Goal: Task Accomplishment & Management: Complete application form

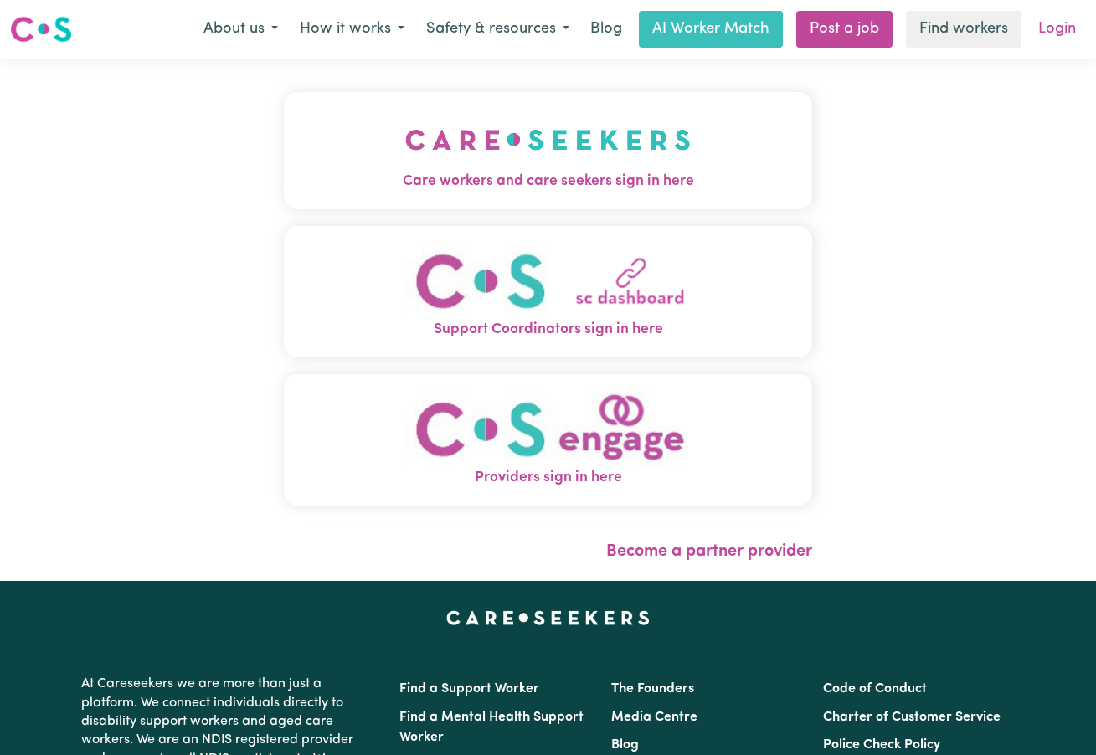
click at [1049, 30] on link "Login" at bounding box center [1057, 29] width 58 height 37
click at [481, 158] on img "Care workers and care seekers sign in here" at bounding box center [547, 140] width 285 height 62
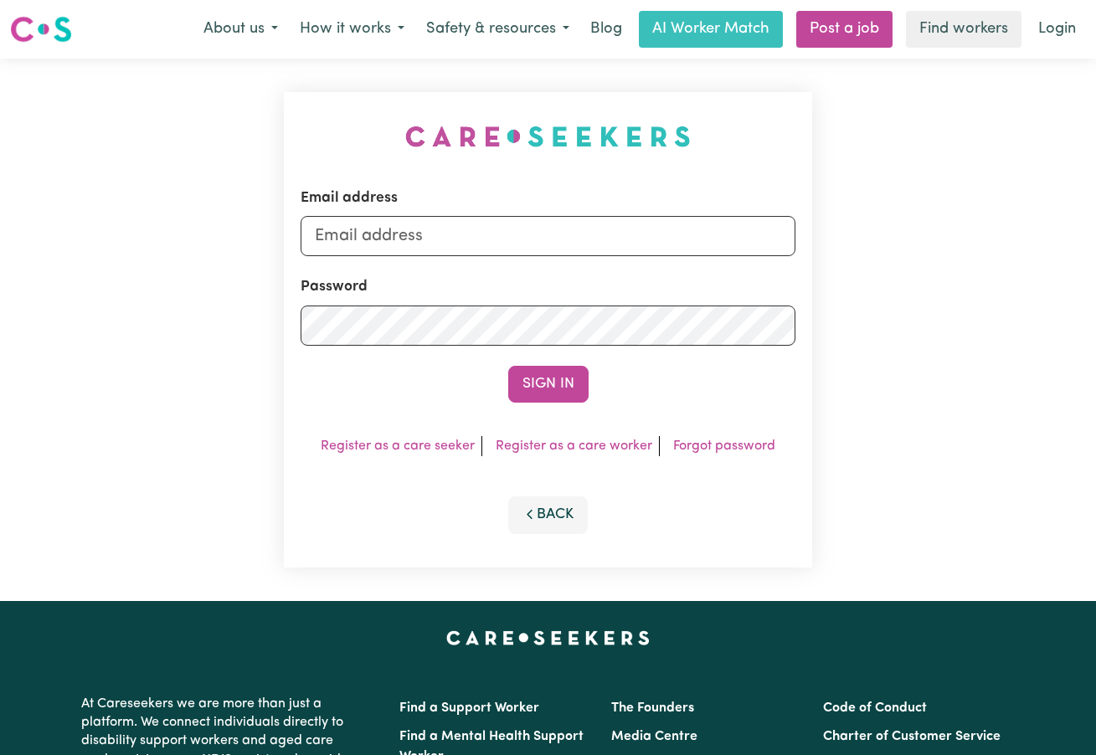
click at [563, 523] on button "Back" at bounding box center [548, 514] width 80 height 37
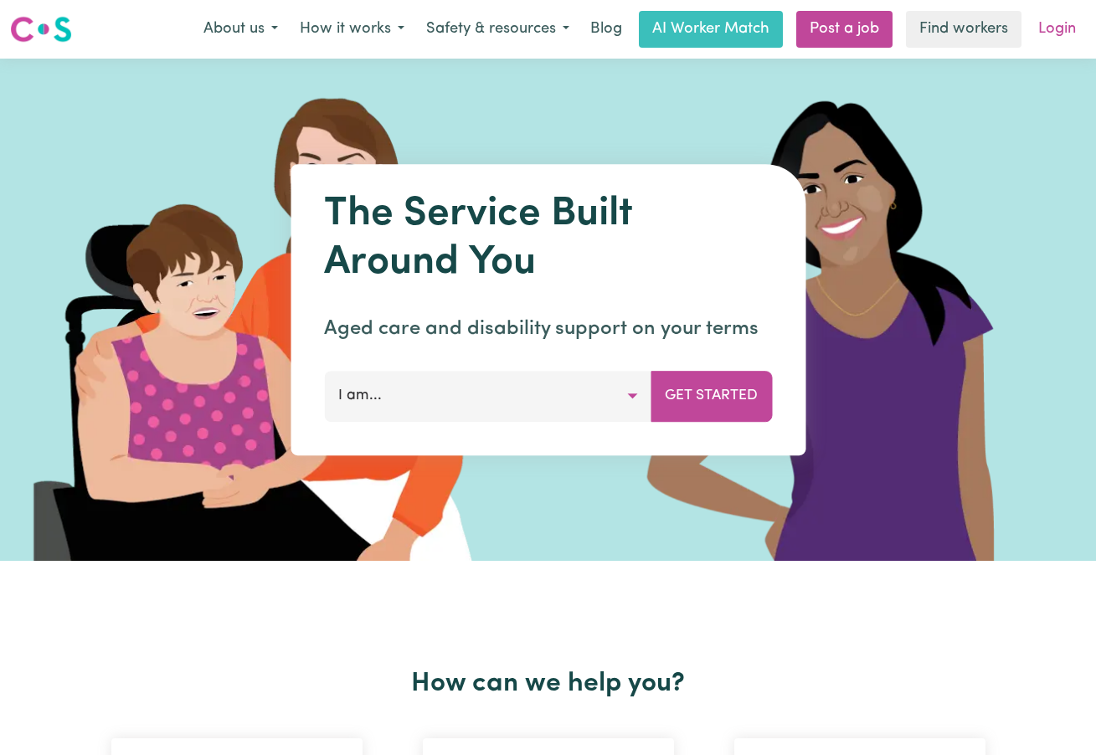
click at [1056, 25] on link "Login" at bounding box center [1057, 29] width 58 height 37
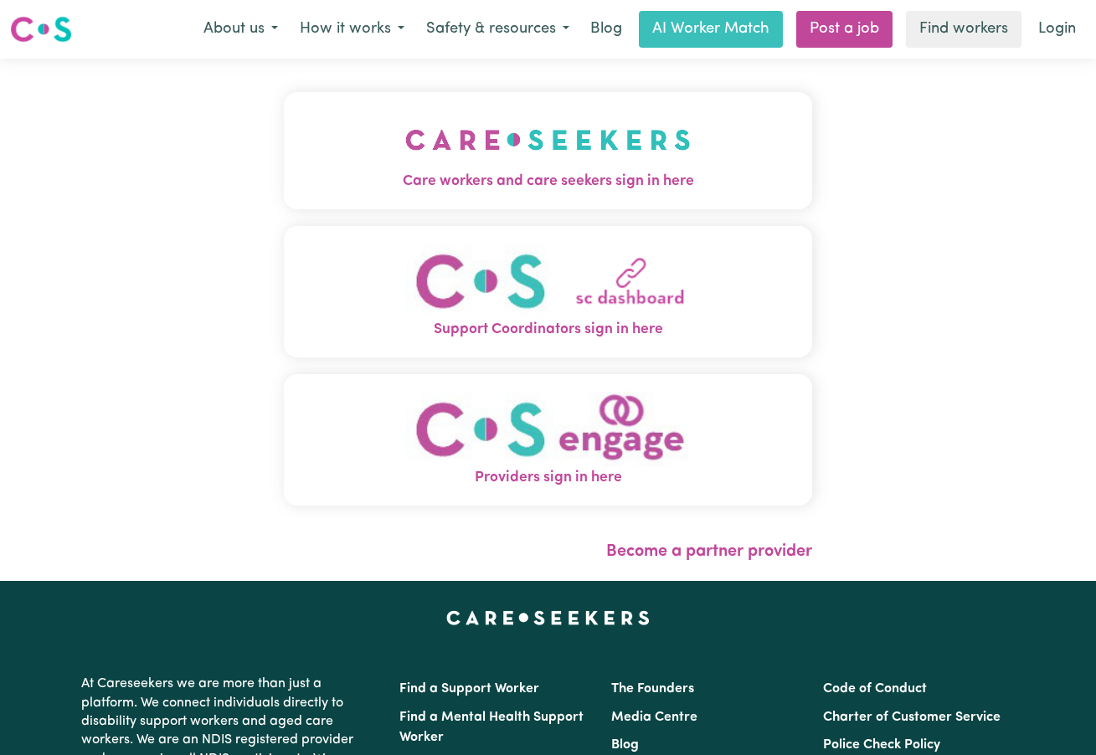
click at [612, 167] on img "Care workers and care seekers sign in here" at bounding box center [547, 140] width 285 height 62
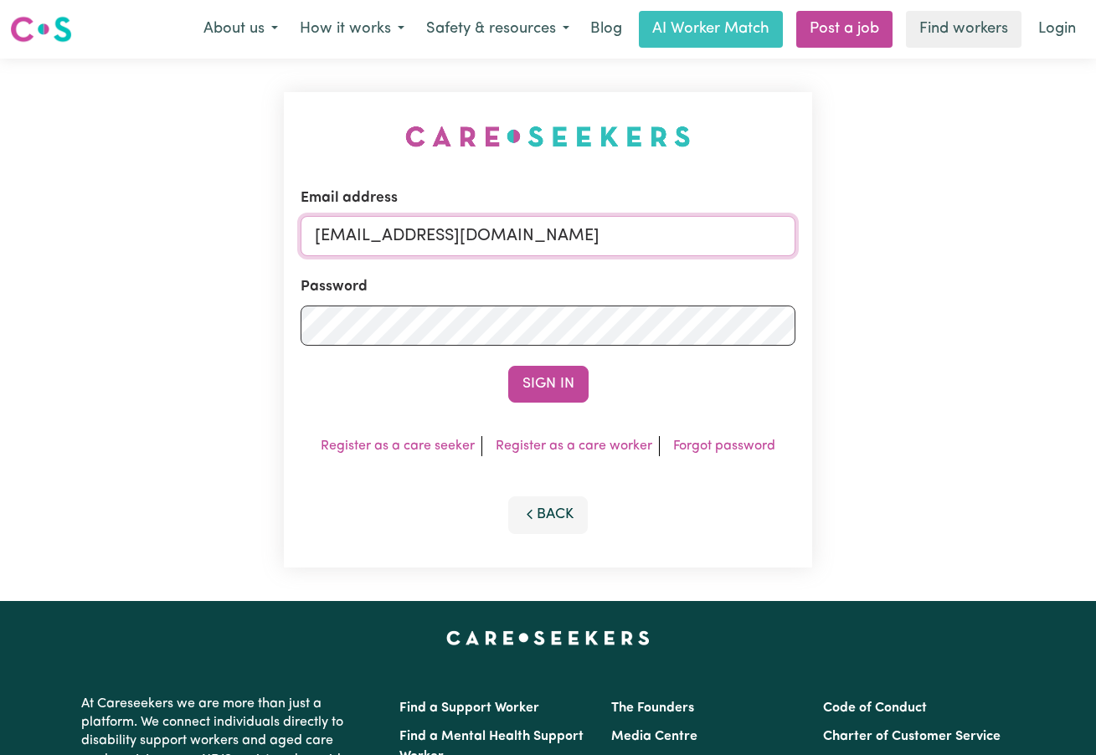
type input "[EMAIL_ADDRESS][DOMAIN_NAME]"
click at [547, 385] on button "Sign In" at bounding box center [548, 384] width 80 height 37
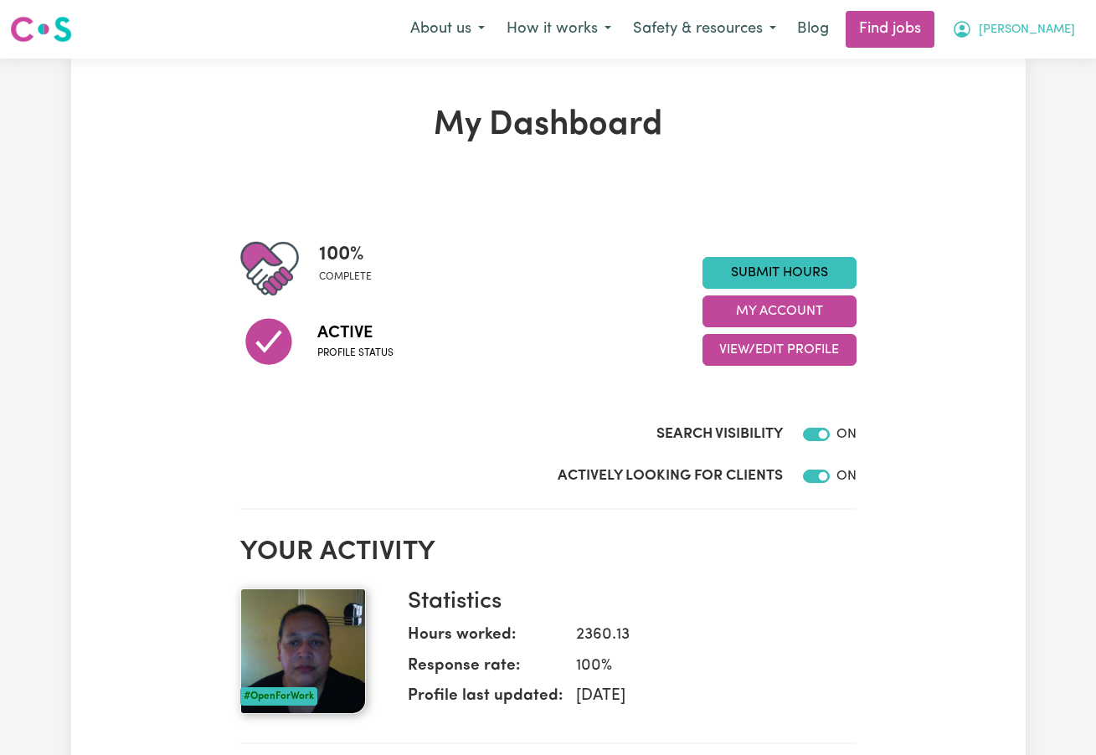
click at [1063, 32] on span "[PERSON_NAME]" at bounding box center [1026, 30] width 96 height 18
click at [1024, 64] on link "My Account" at bounding box center [1018, 65] width 132 height 32
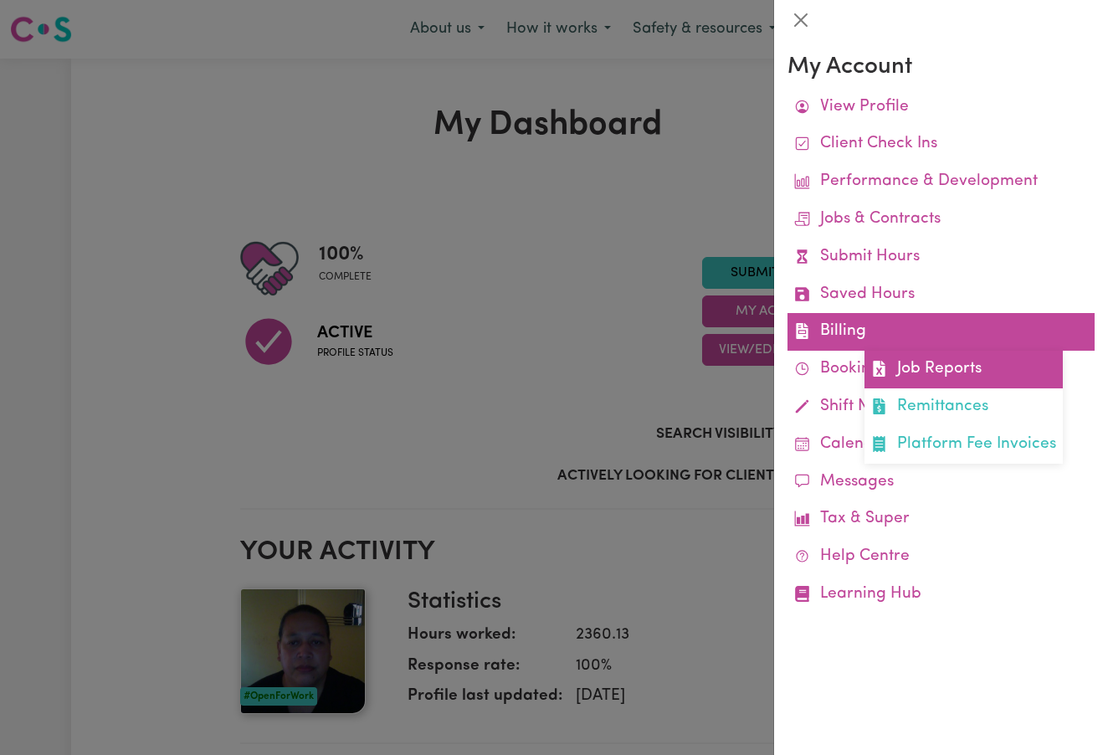
click at [934, 366] on link "Job Reports" at bounding box center [964, 370] width 198 height 38
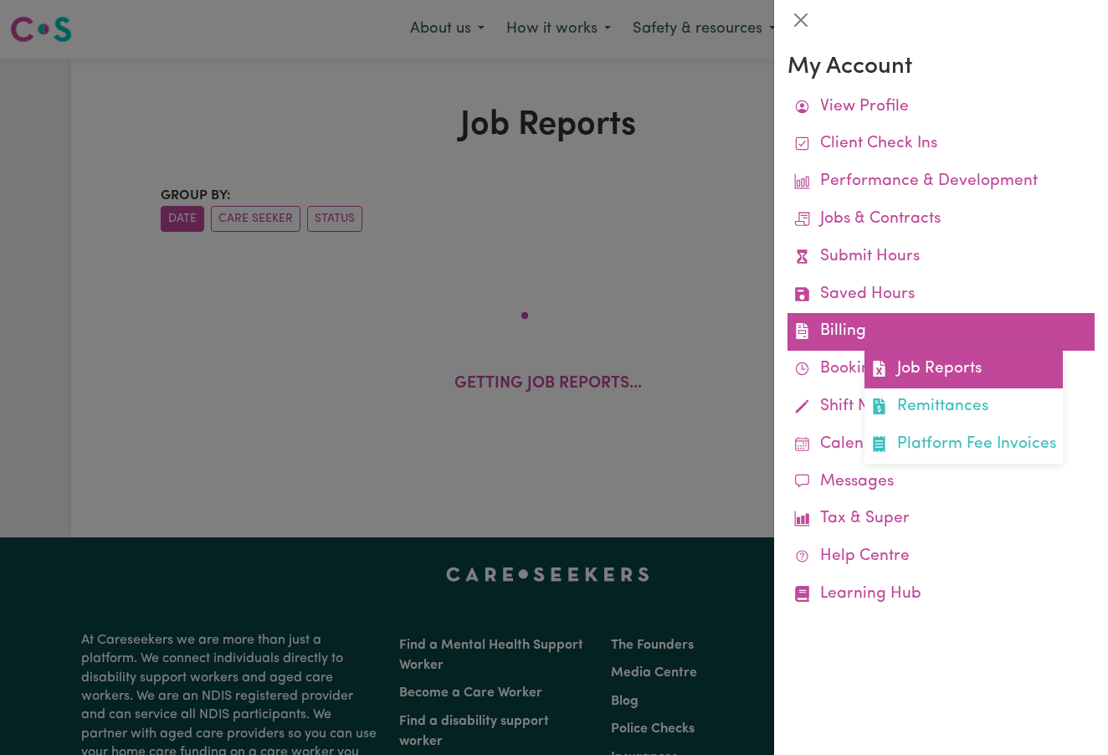
click at [966, 375] on link "Job Reports" at bounding box center [964, 370] width 198 height 38
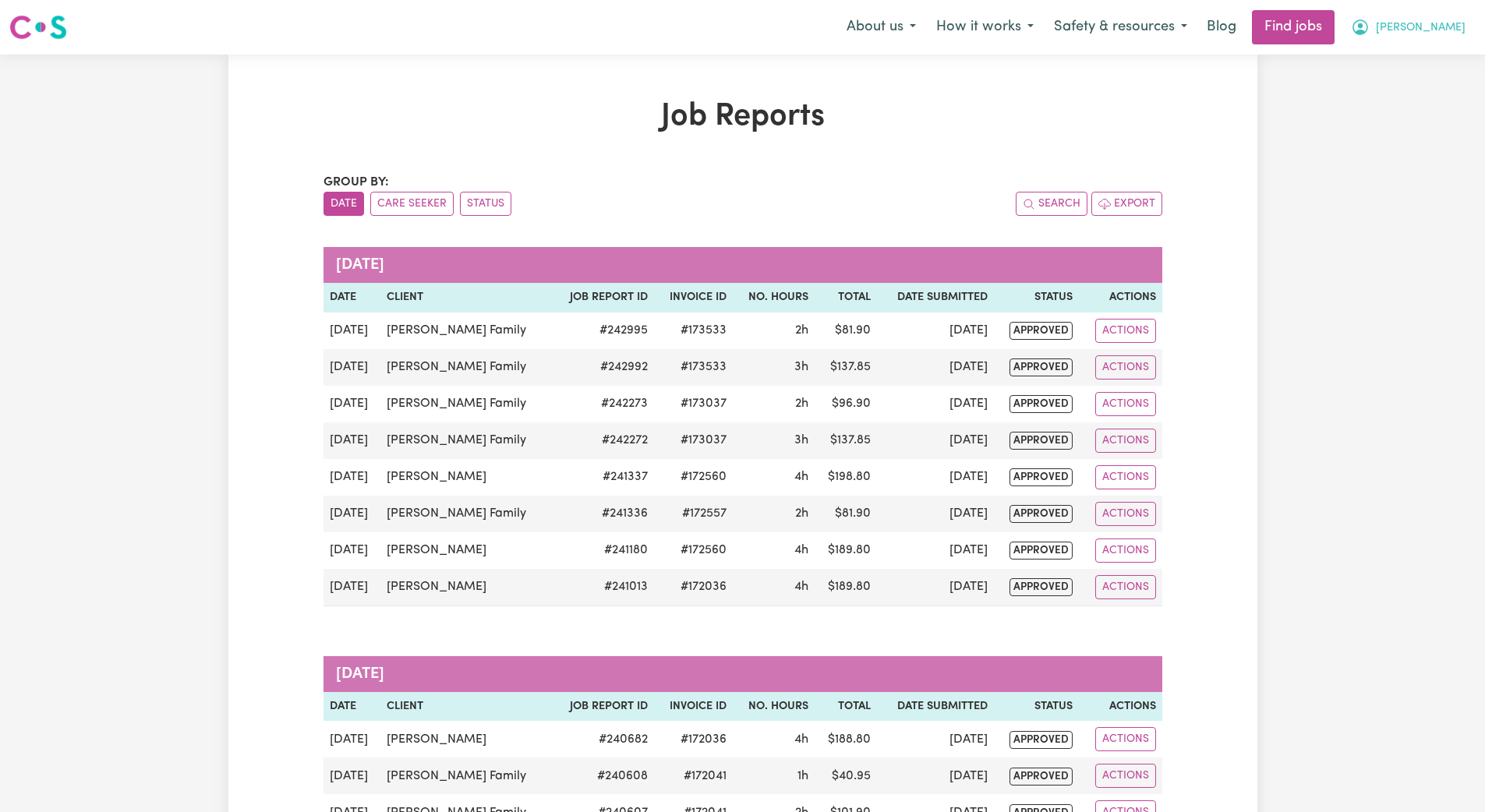
click at [1020, 35] on span "Silivia" at bounding box center [1421, 28] width 89 height 17
click at [1020, 62] on link "My Account" at bounding box center [1413, 61] width 123 height 30
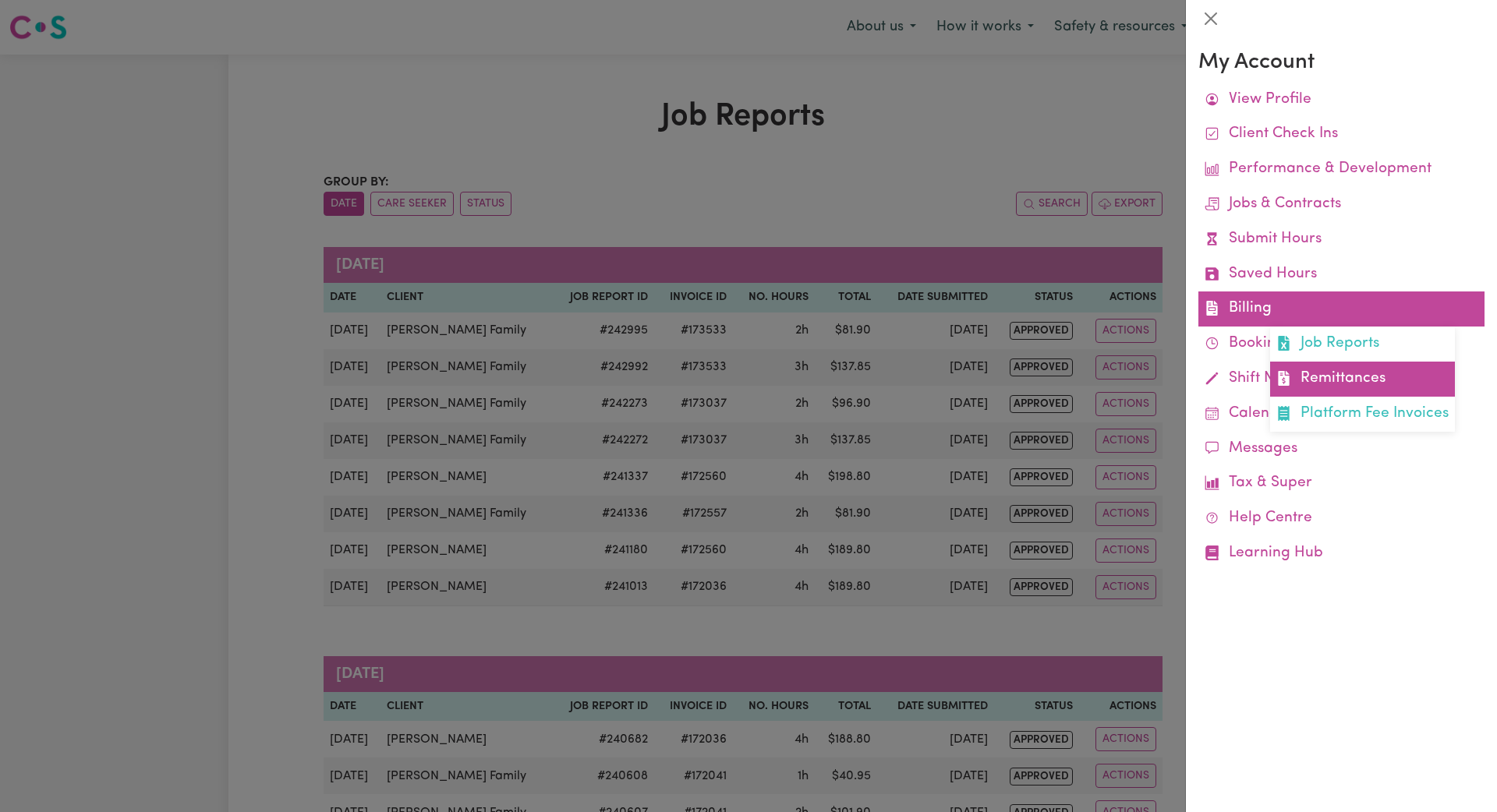
click at [1020, 373] on link "Remittances" at bounding box center [1362, 379] width 184 height 35
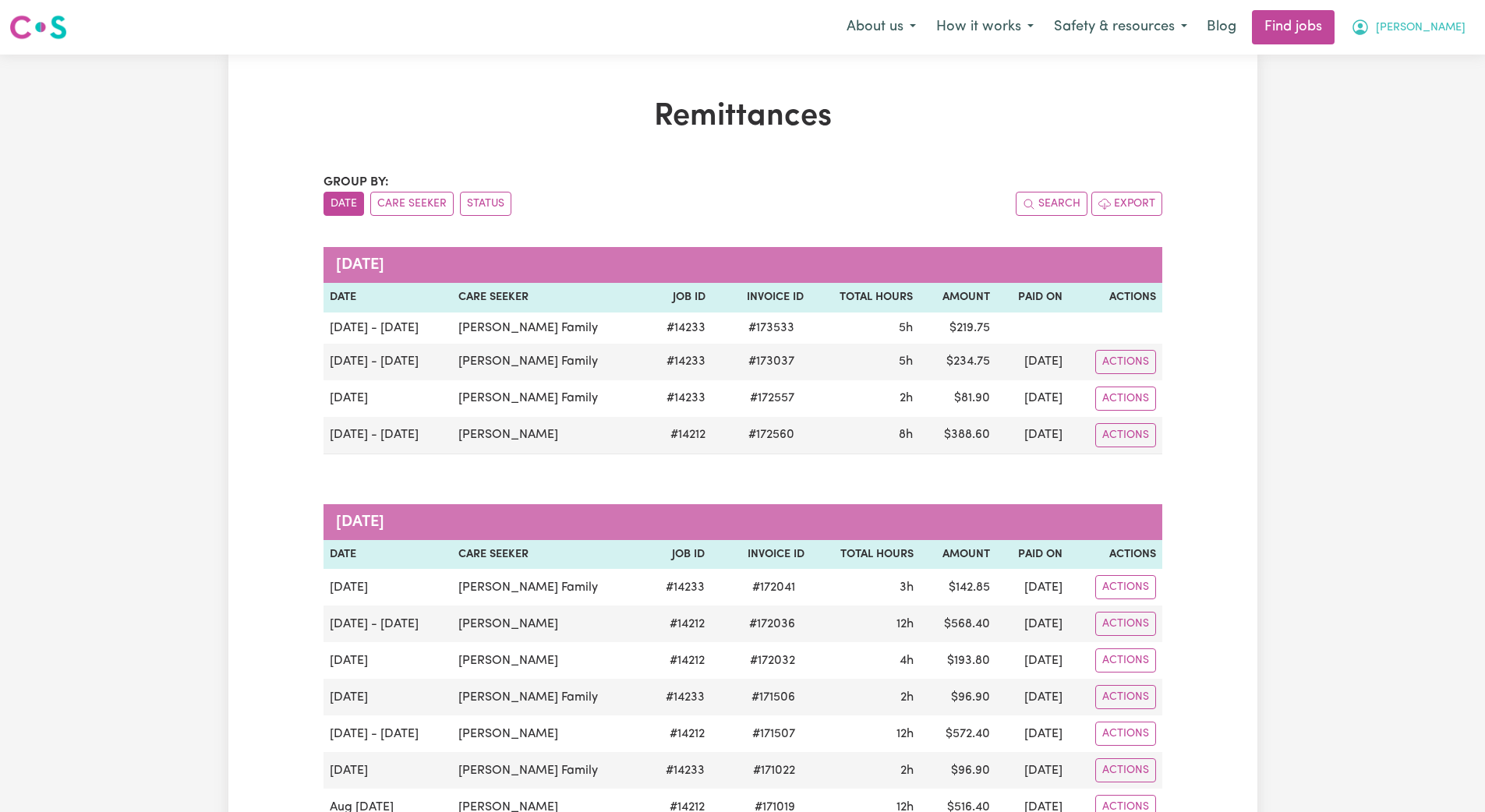
click at [1020, 23] on span "Silivia" at bounding box center [1421, 28] width 89 height 17
click at [1020, 93] on link "My Dashboard" at bounding box center [1413, 89] width 123 height 30
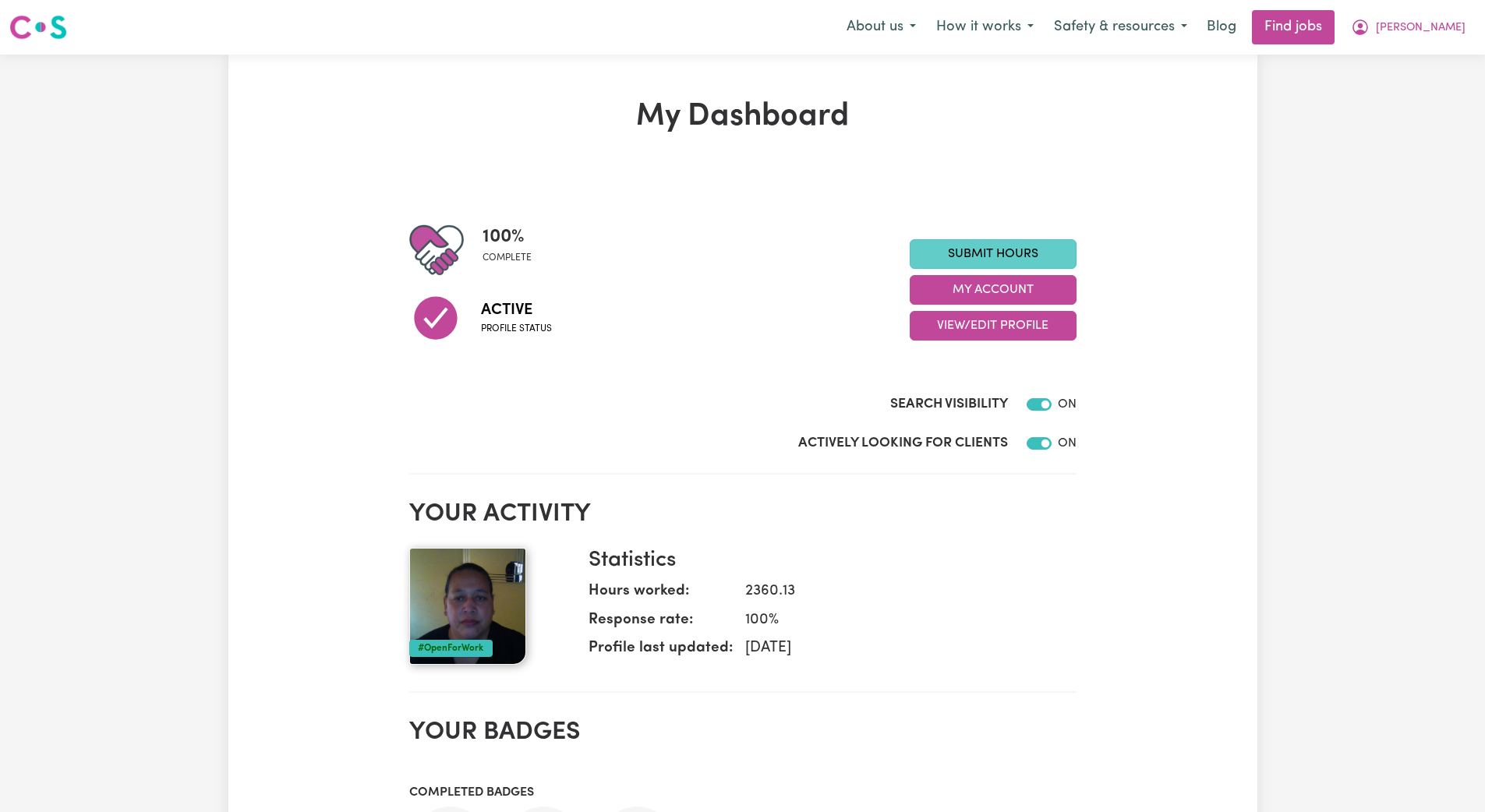
click at [1011, 249] on link "Submit Hours" at bounding box center [993, 254] width 167 height 30
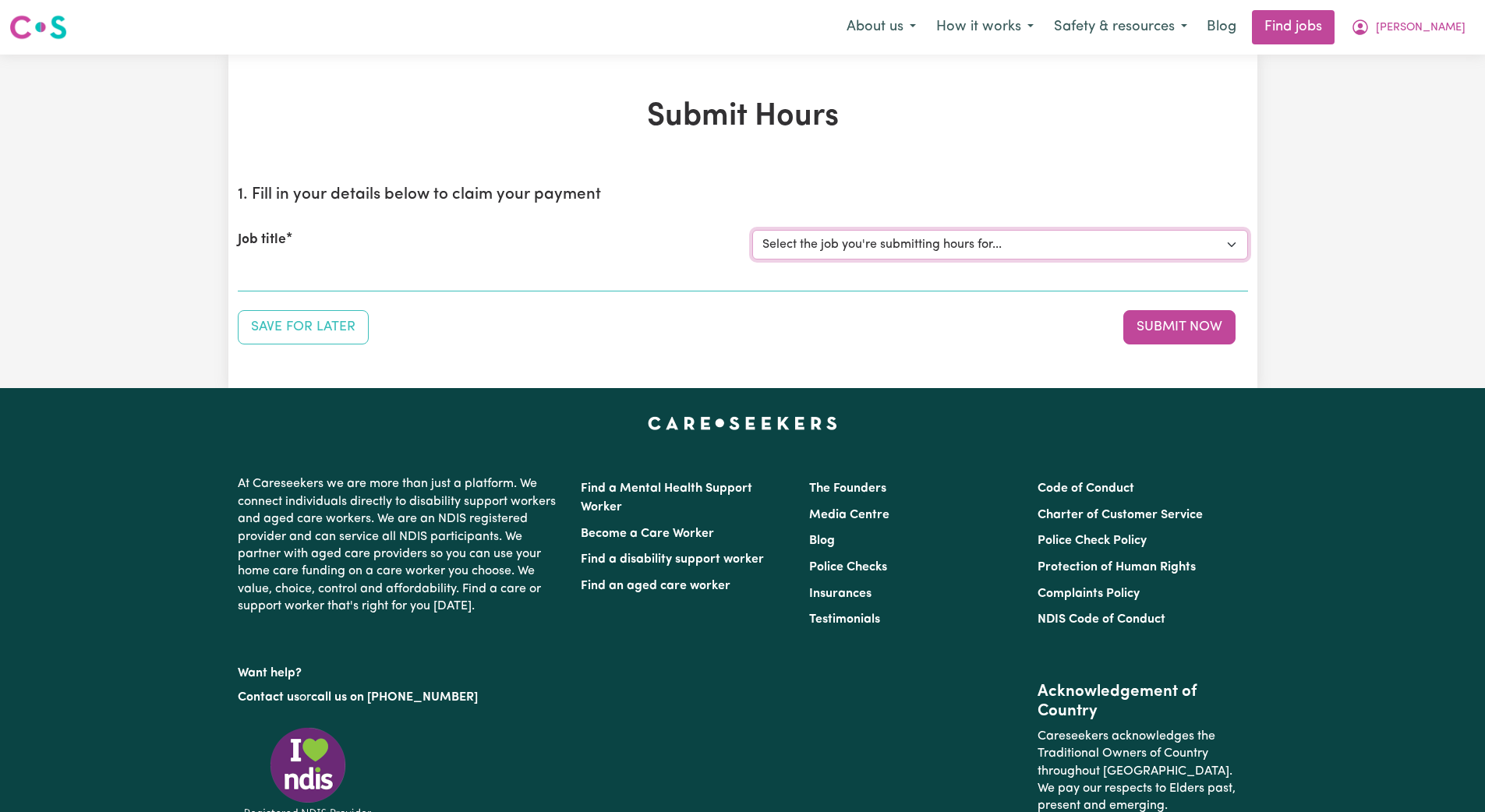
select select "14233"
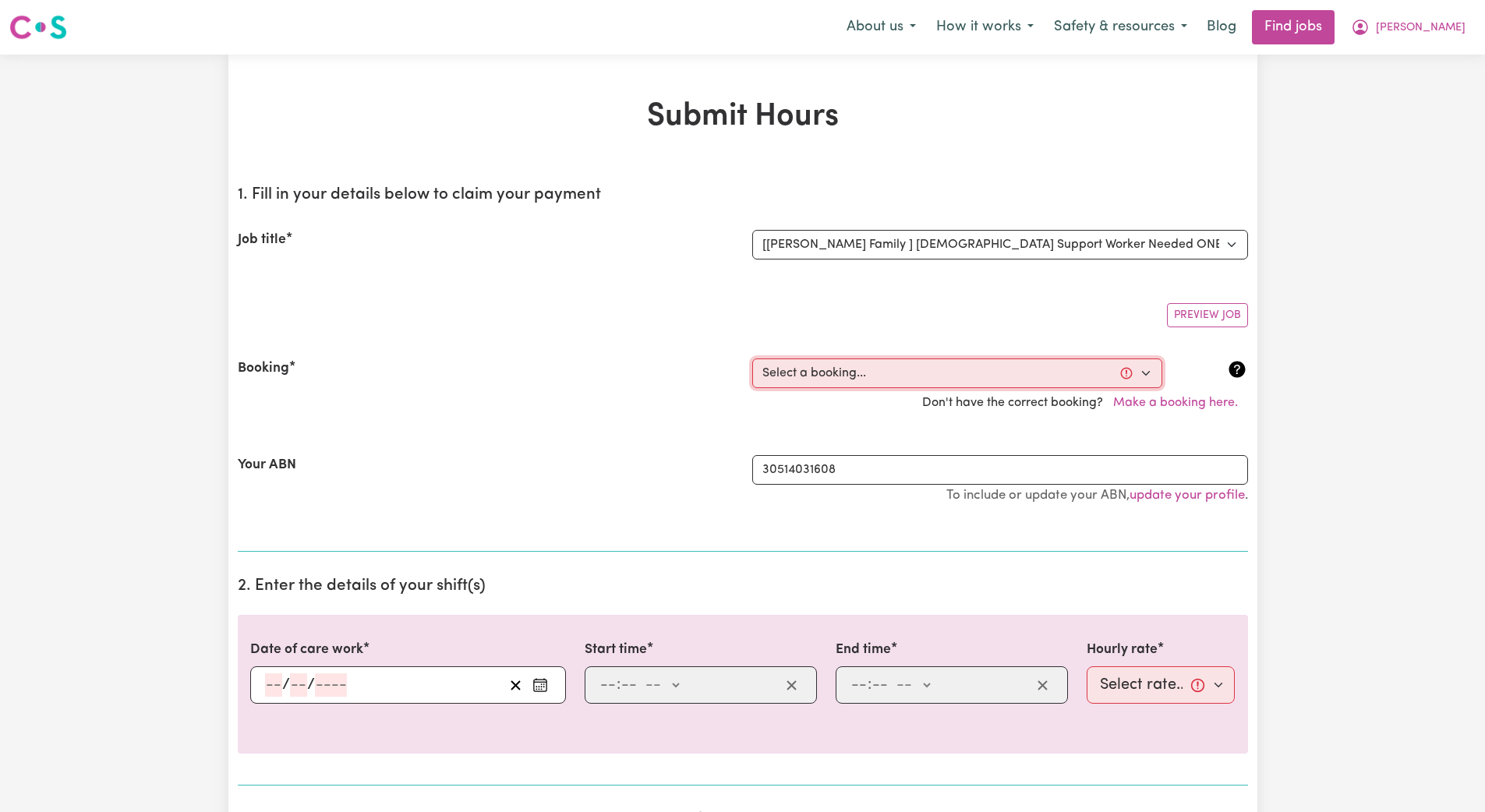
select select "356175"
type input "2025-09-24"
type input "24"
type input "9"
type input "2025"
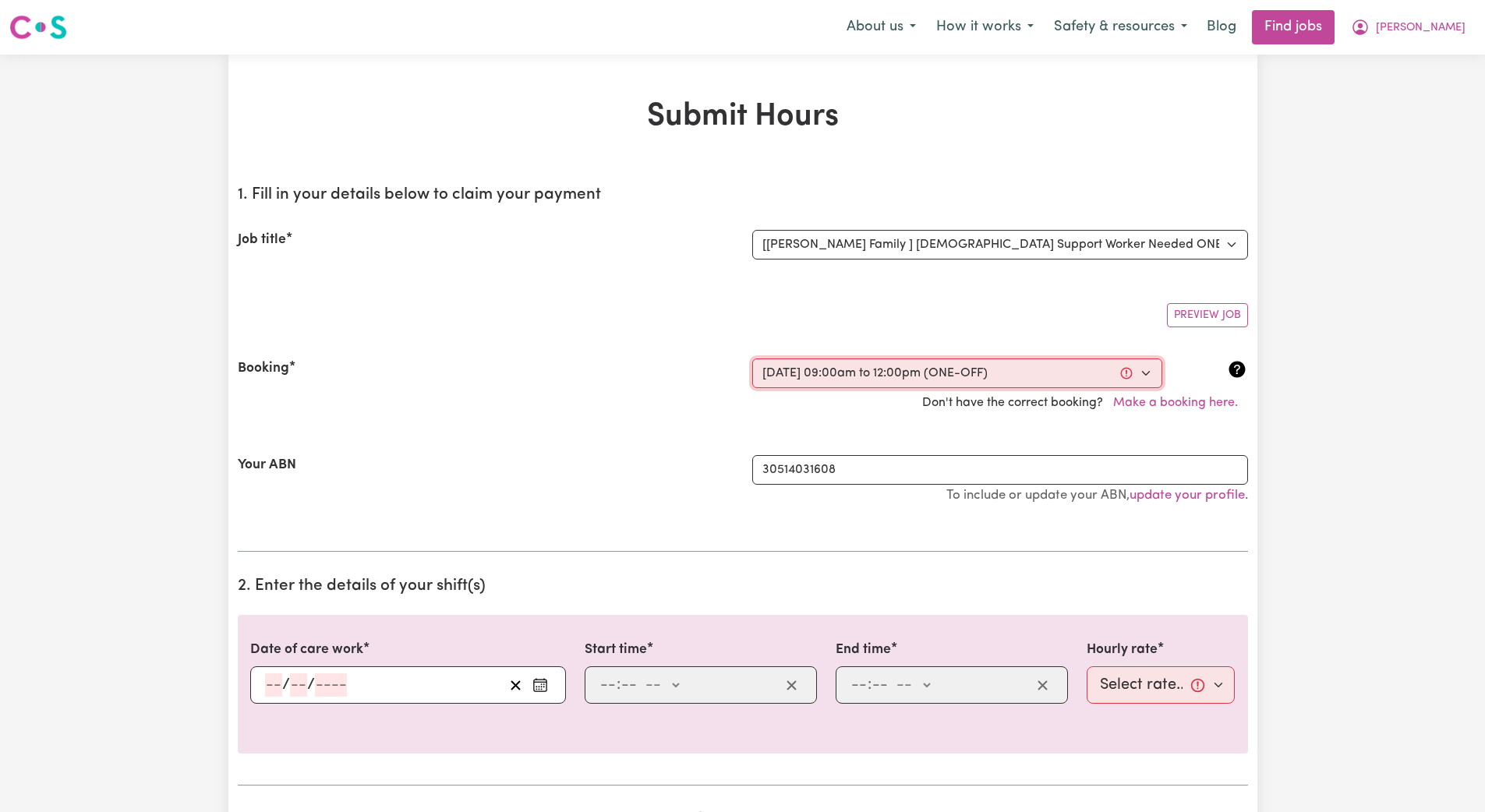
type input "09:00"
type input "9"
type input "0"
select select "am"
type input "12:00"
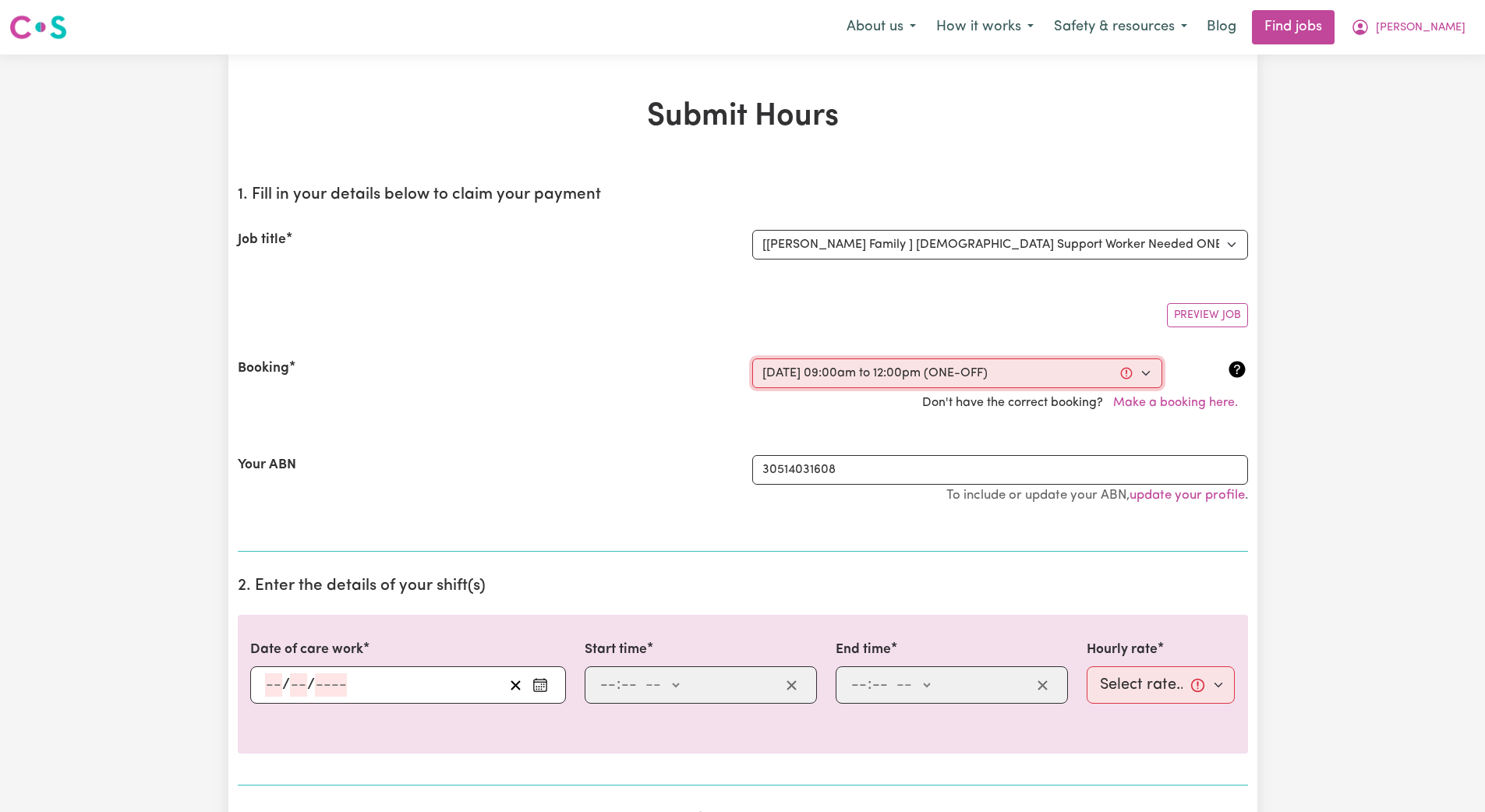
type input "12"
type input "0"
select select "pm"
select select "45-Weekday"
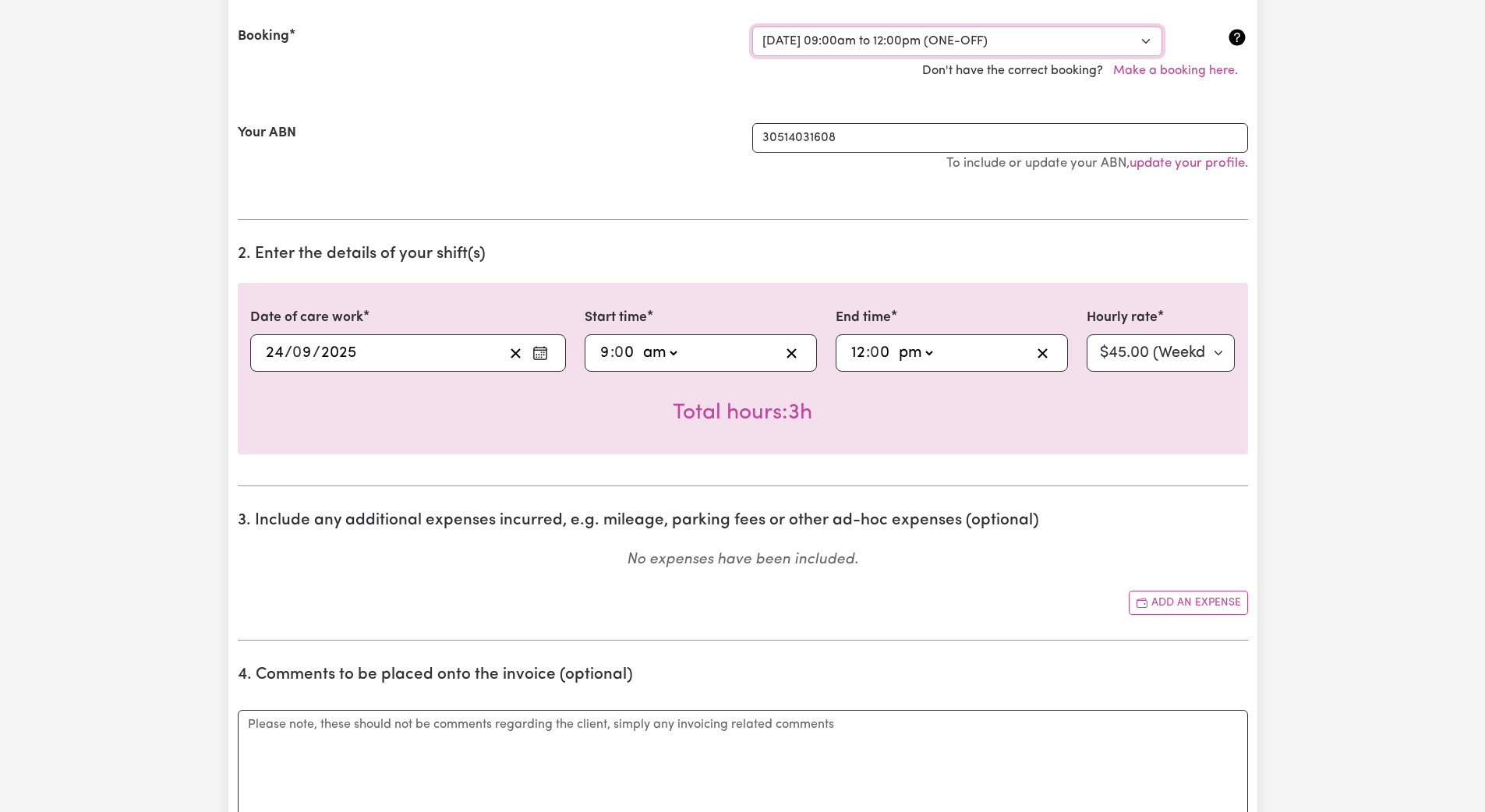
scroll to position [486, 0]
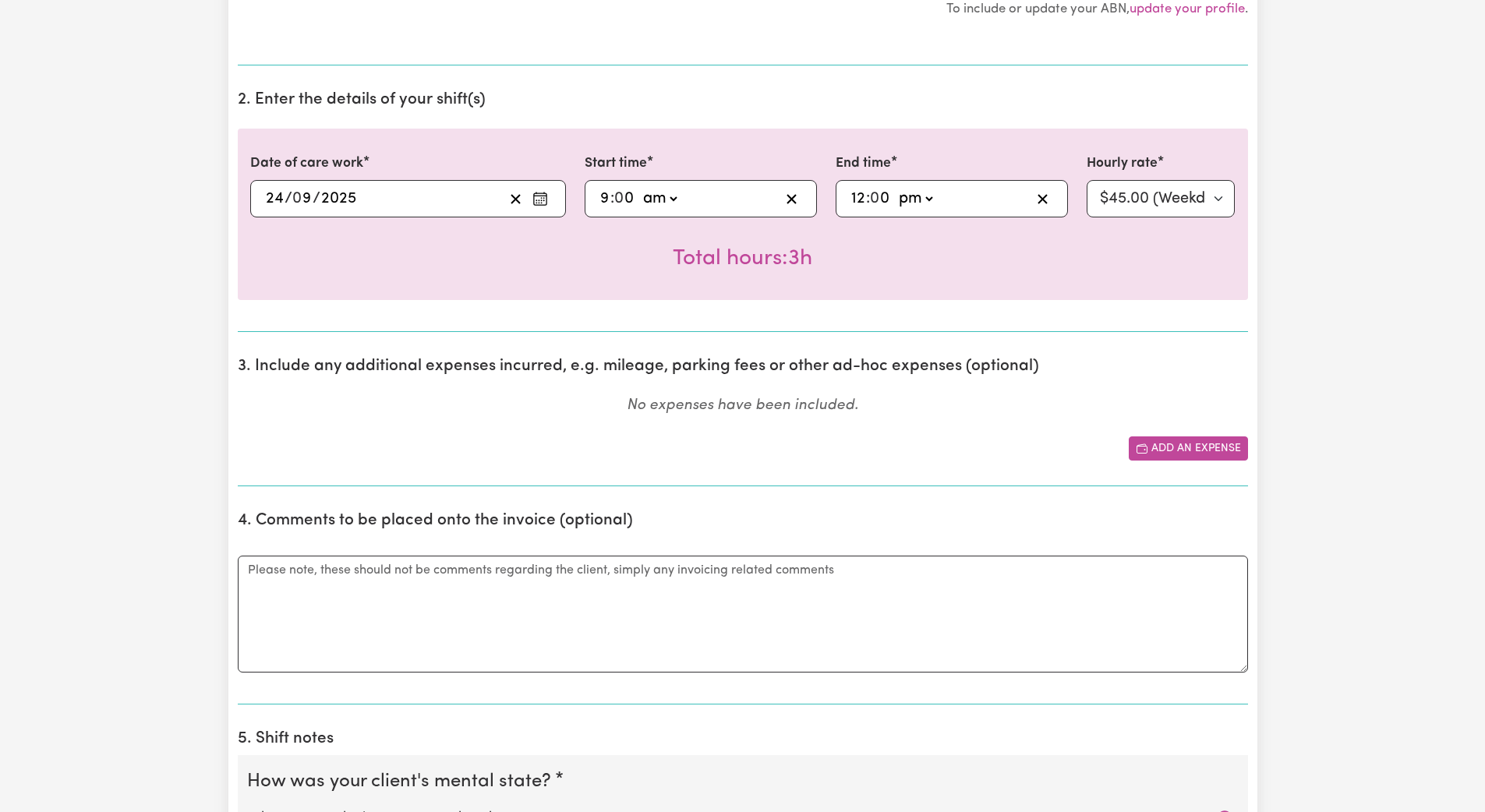
click at [1020, 447] on button "Add an expense" at bounding box center [1189, 449] width 119 height 24
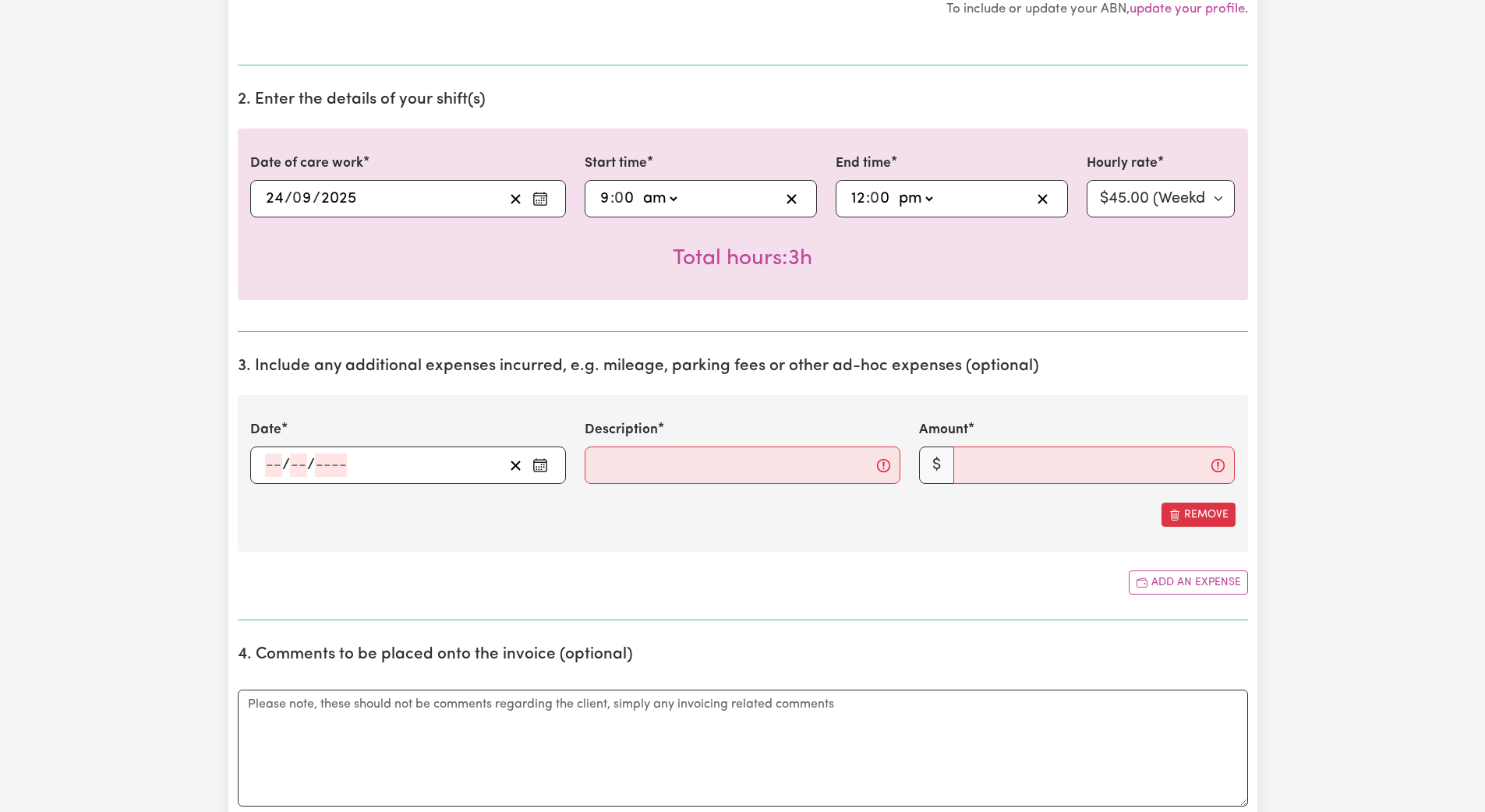
click at [542, 466] on icon "Enter the date of expense" at bounding box center [540, 465] width 16 height 16
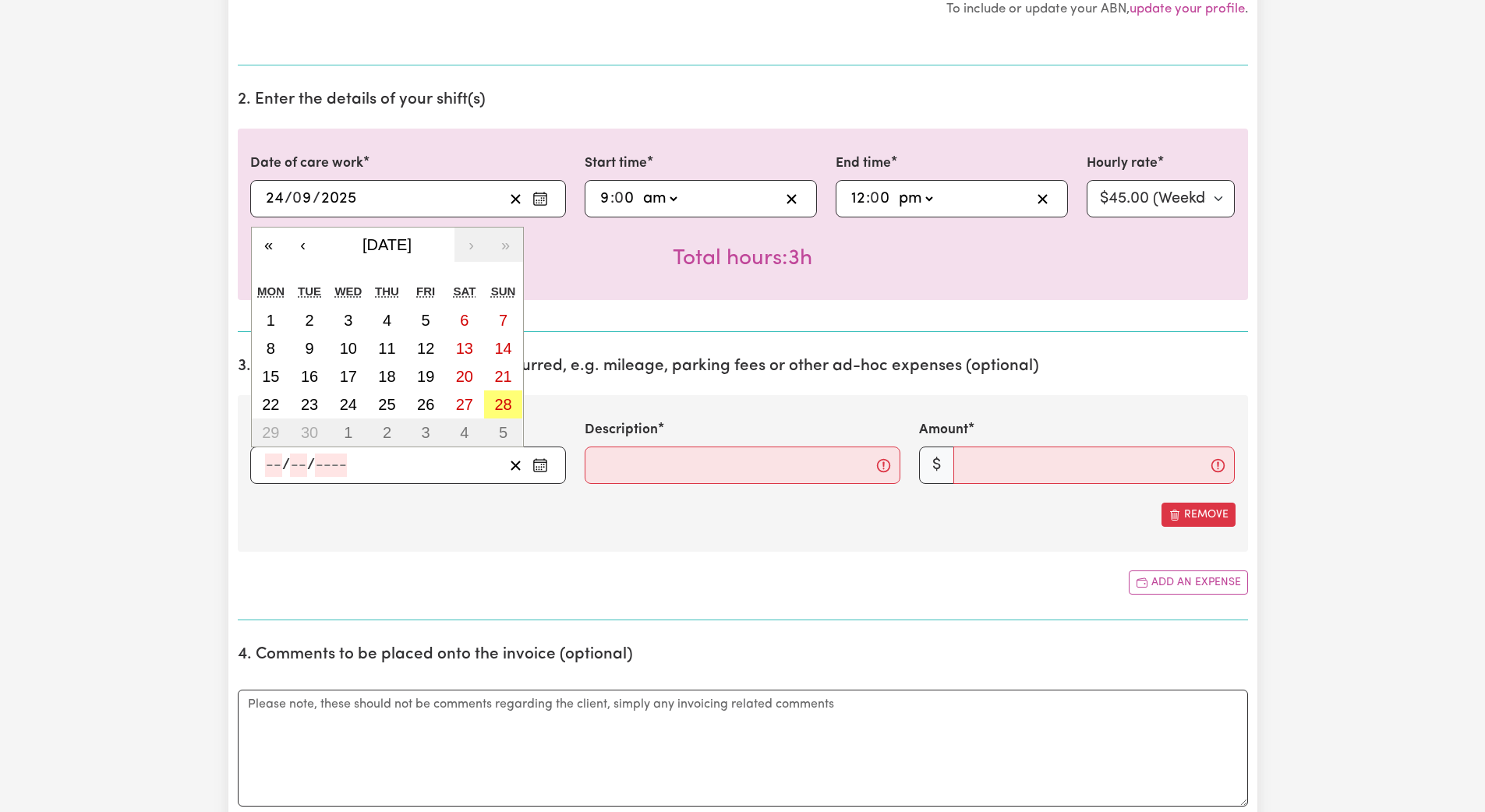
click at [349, 404] on abbr "24" at bounding box center [348, 404] width 17 height 17
type input "2025-09-24"
type input "24"
type input "9"
type input "2025"
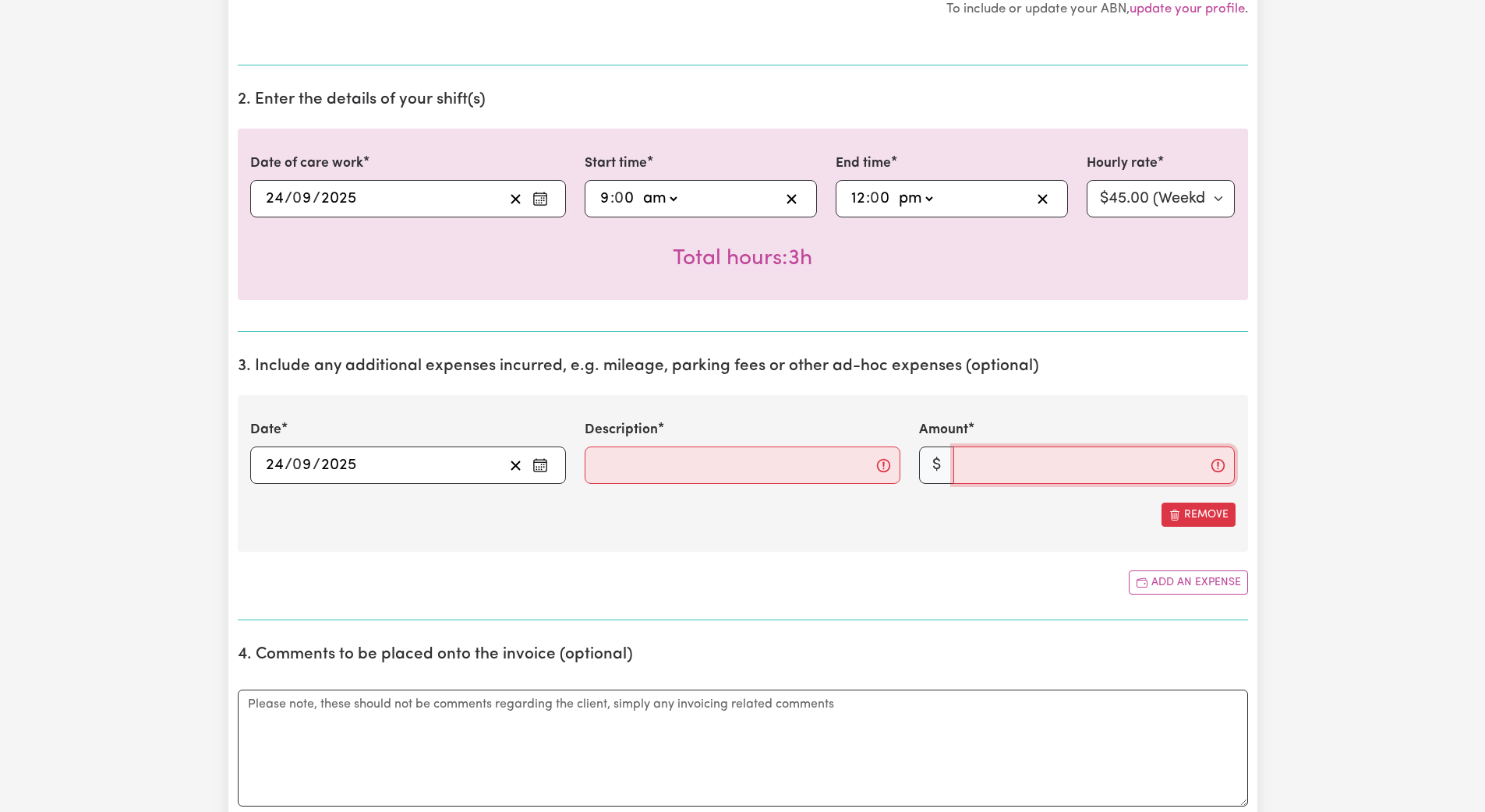
click at [973, 478] on input "Amount" at bounding box center [1095, 466] width 281 height 37
type input "20"
click at [608, 468] on input "Description" at bounding box center [742, 466] width 316 height 37
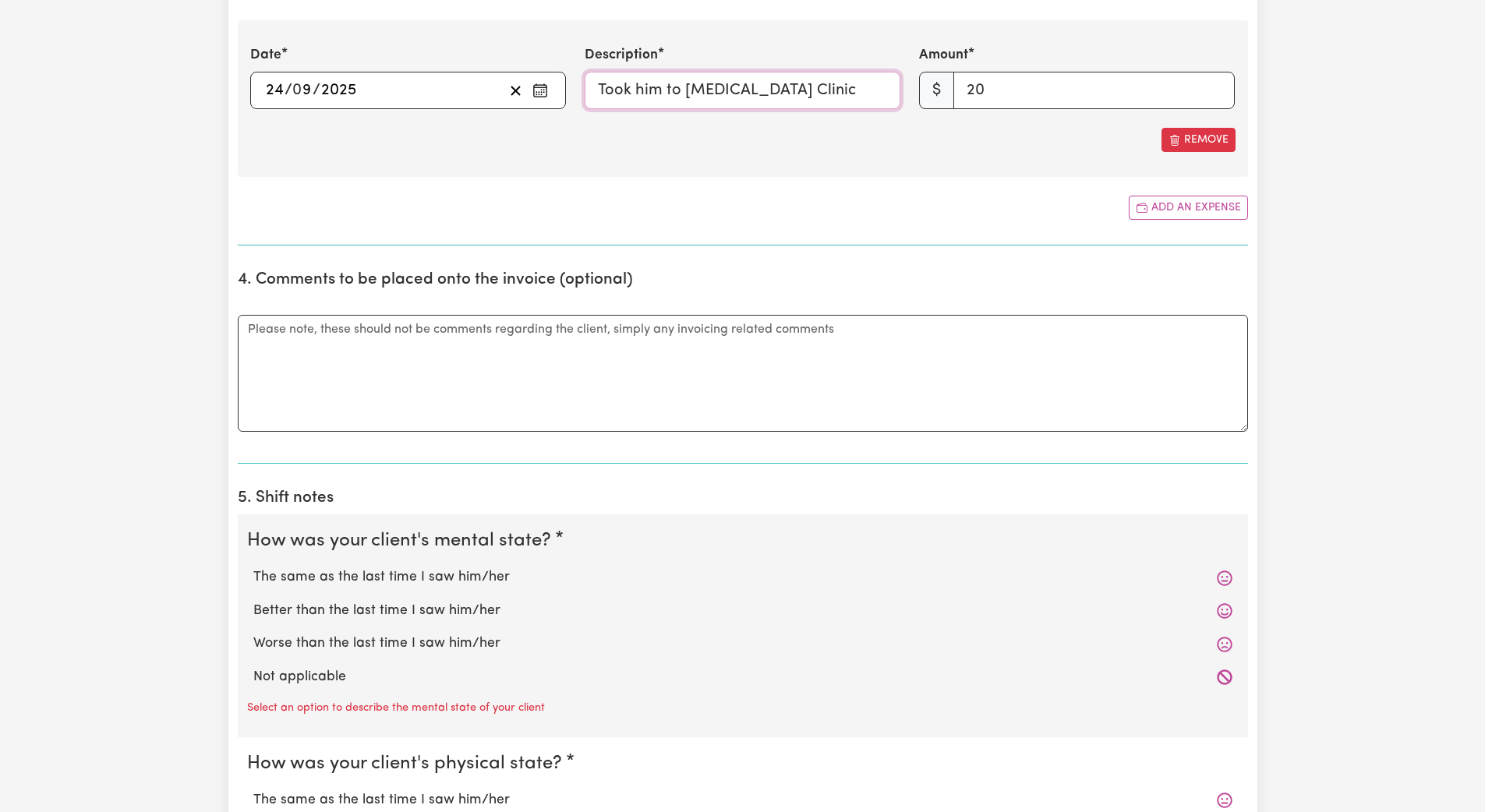
scroll to position [934, 0]
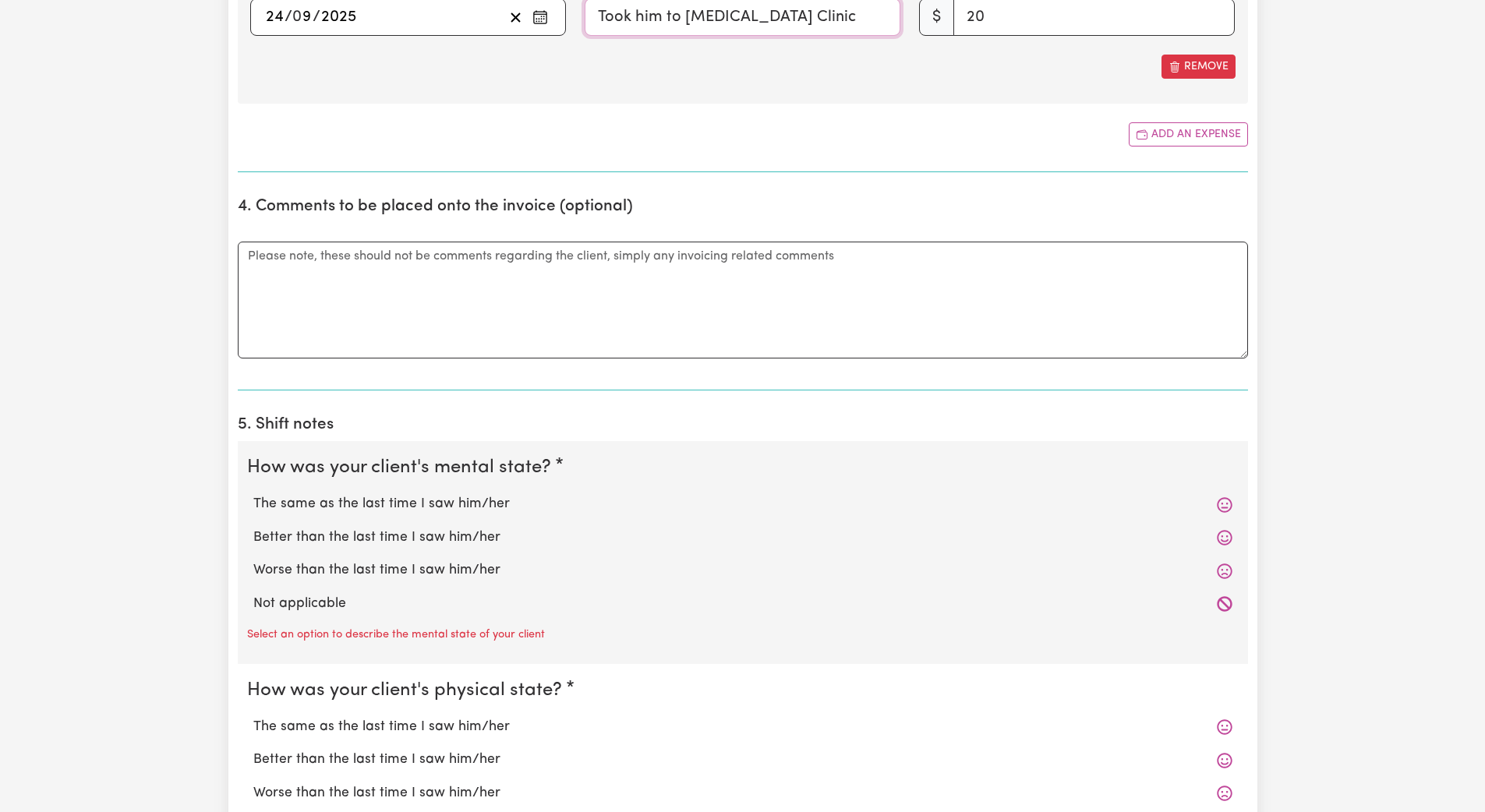
type input "Took him to Clozapine Clinic"
click at [347, 606] on label "Not applicable" at bounding box center [742, 604] width 979 height 20
click at [253, 594] on input "Not applicable" at bounding box center [252, 593] width 1 height 1
radio input "true"
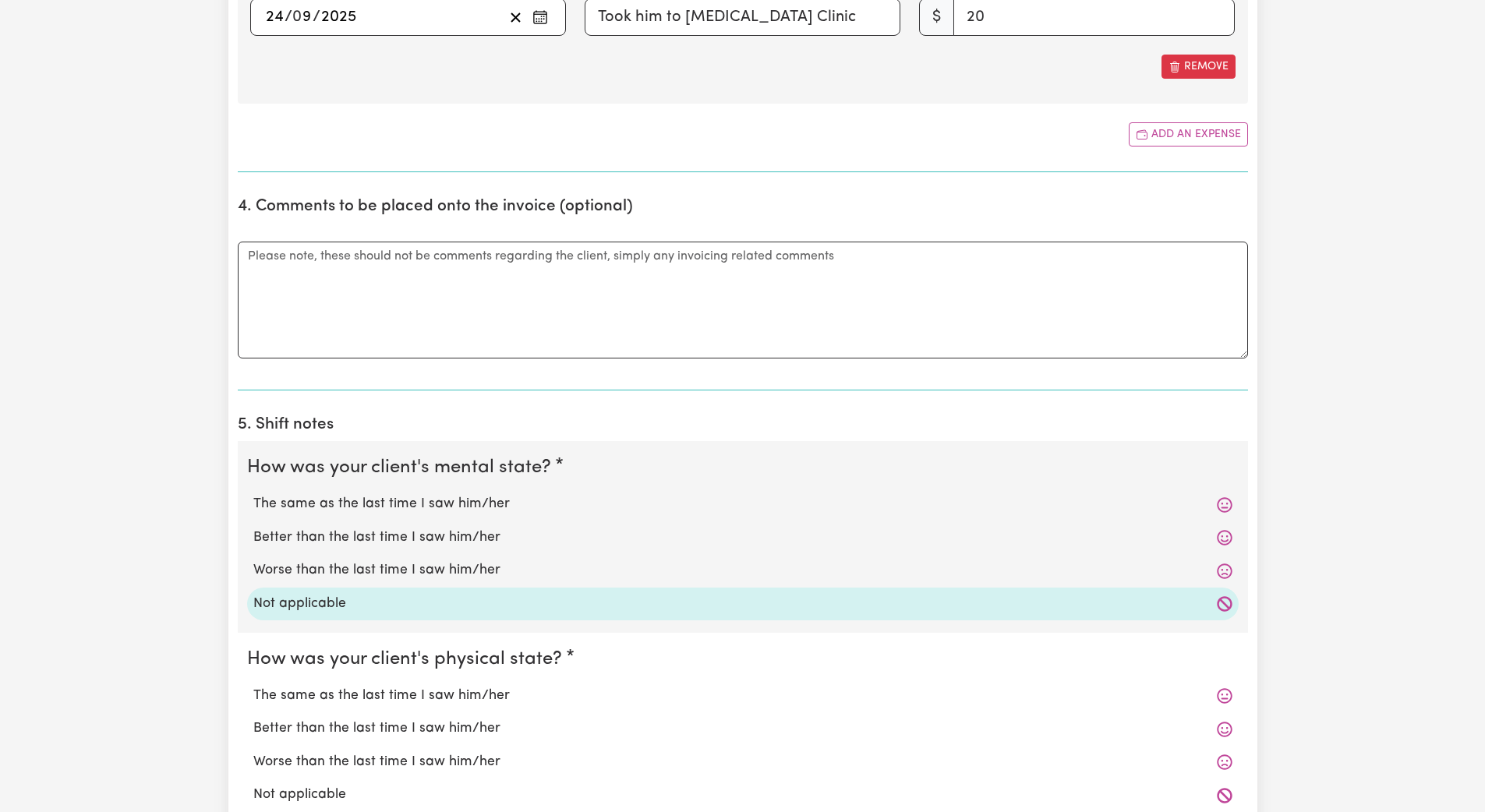
scroll to position [1059, 0]
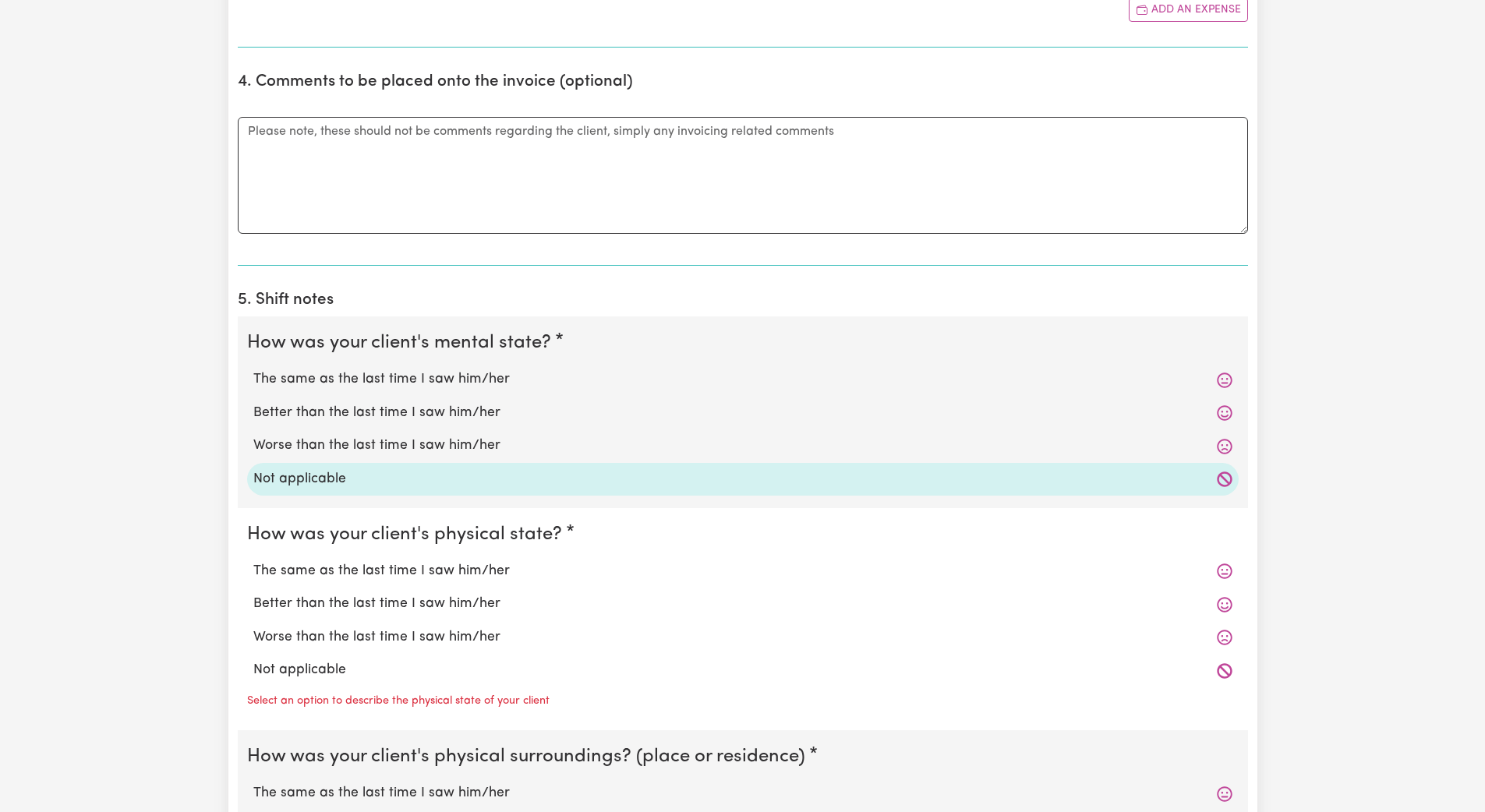
click at [330, 672] on label "Not applicable" at bounding box center [742, 670] width 979 height 20
click at [253, 660] on input "Not applicable" at bounding box center [252, 659] width 1 height 1
radio input "true"
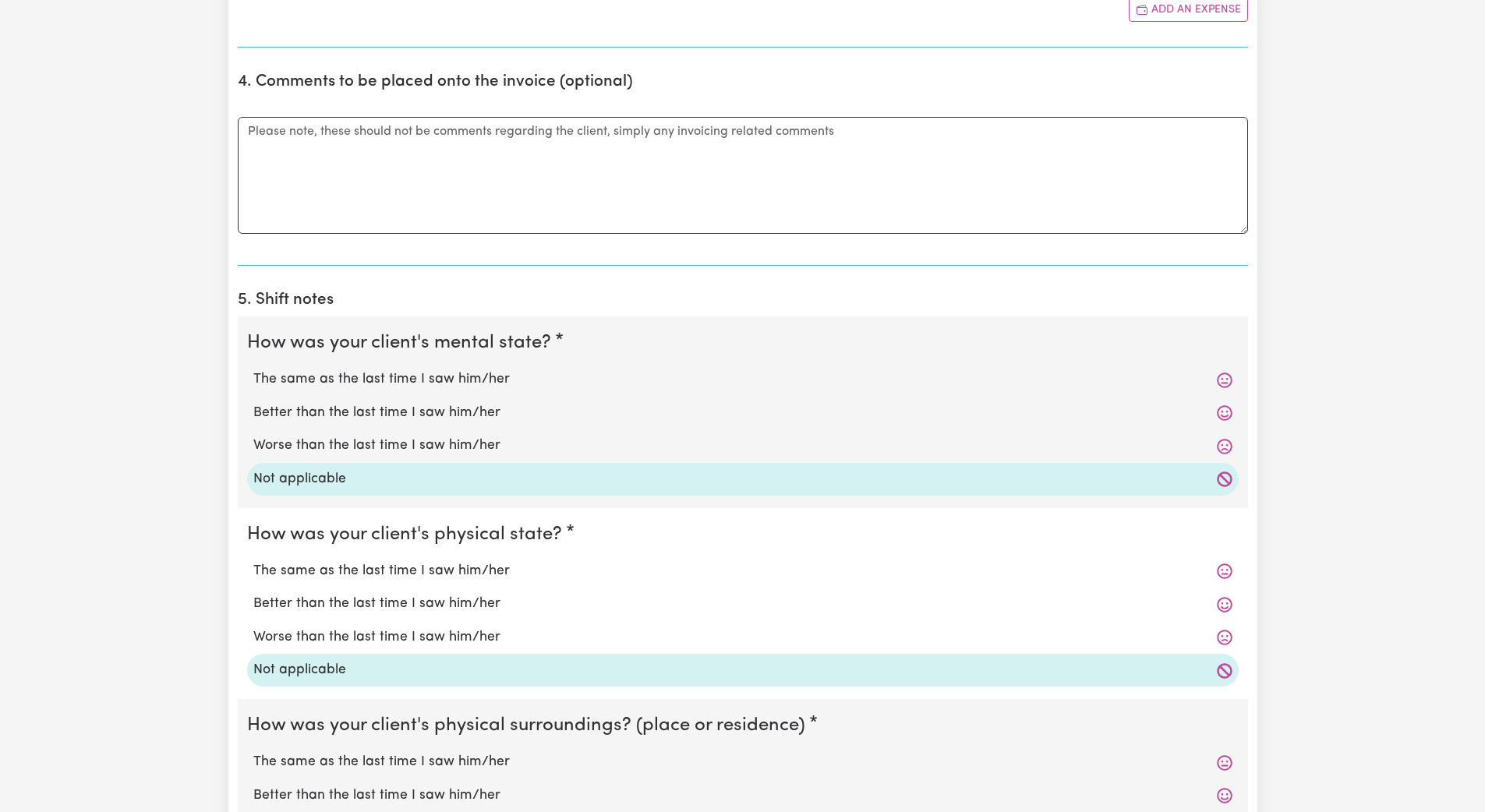
scroll to position [1360, 0]
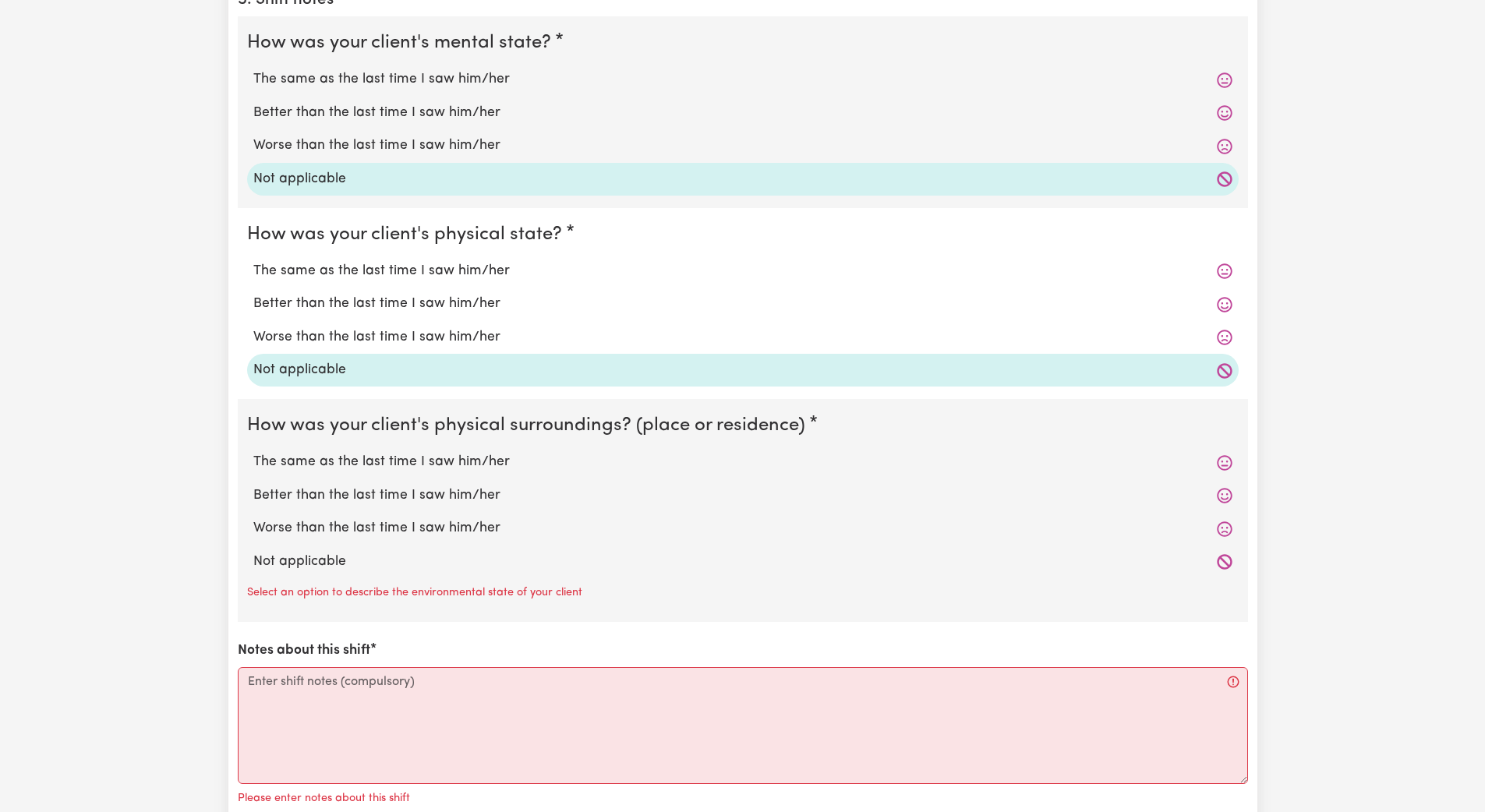
click at [334, 571] on label "Not applicable" at bounding box center [742, 562] width 979 height 20
click at [253, 552] on input "Not applicable" at bounding box center [252, 551] width 1 height 1
radio input "true"
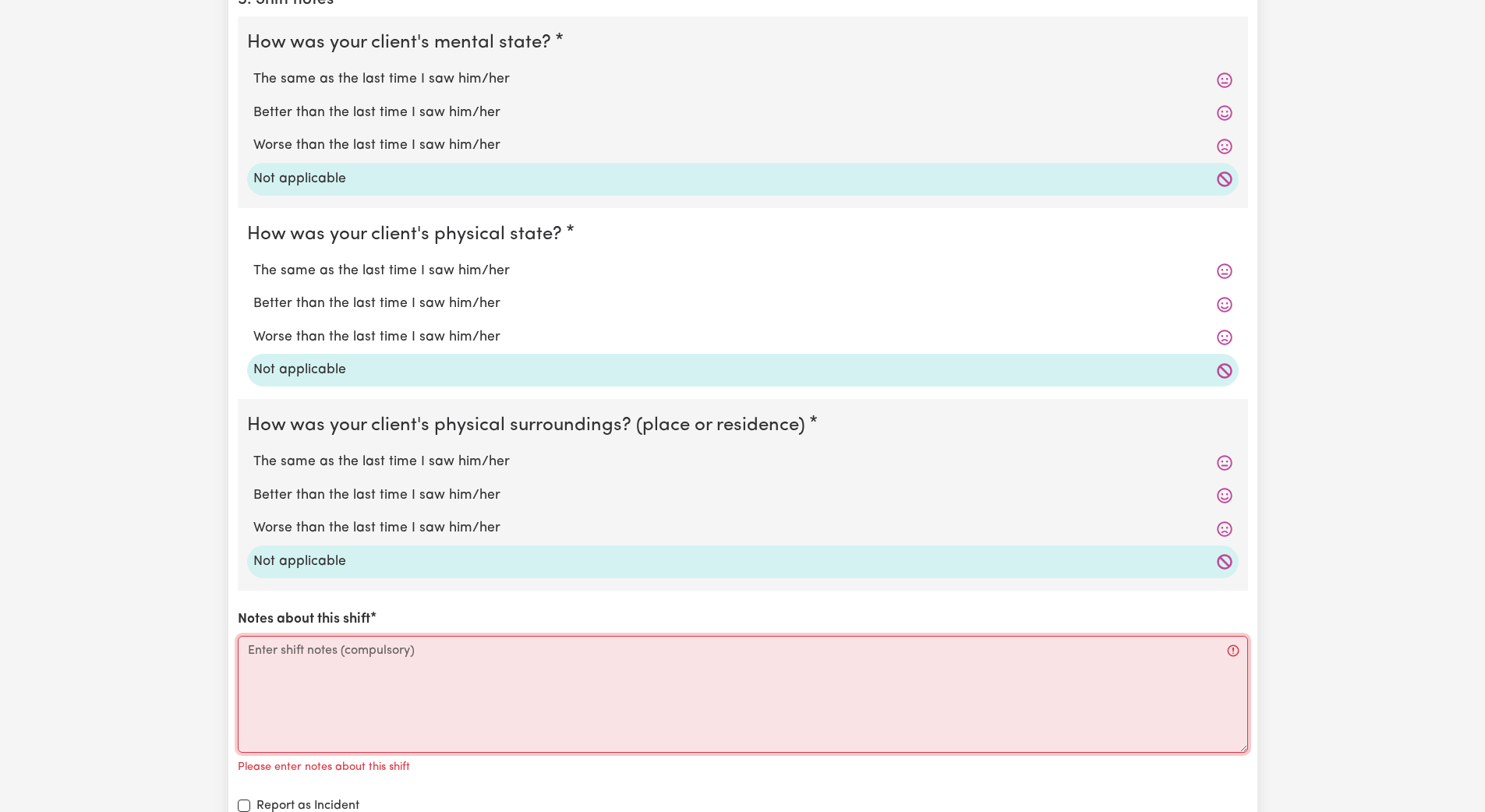
click at [270, 671] on textarea "Notes about this shift" at bounding box center [742, 695] width 1011 height 117
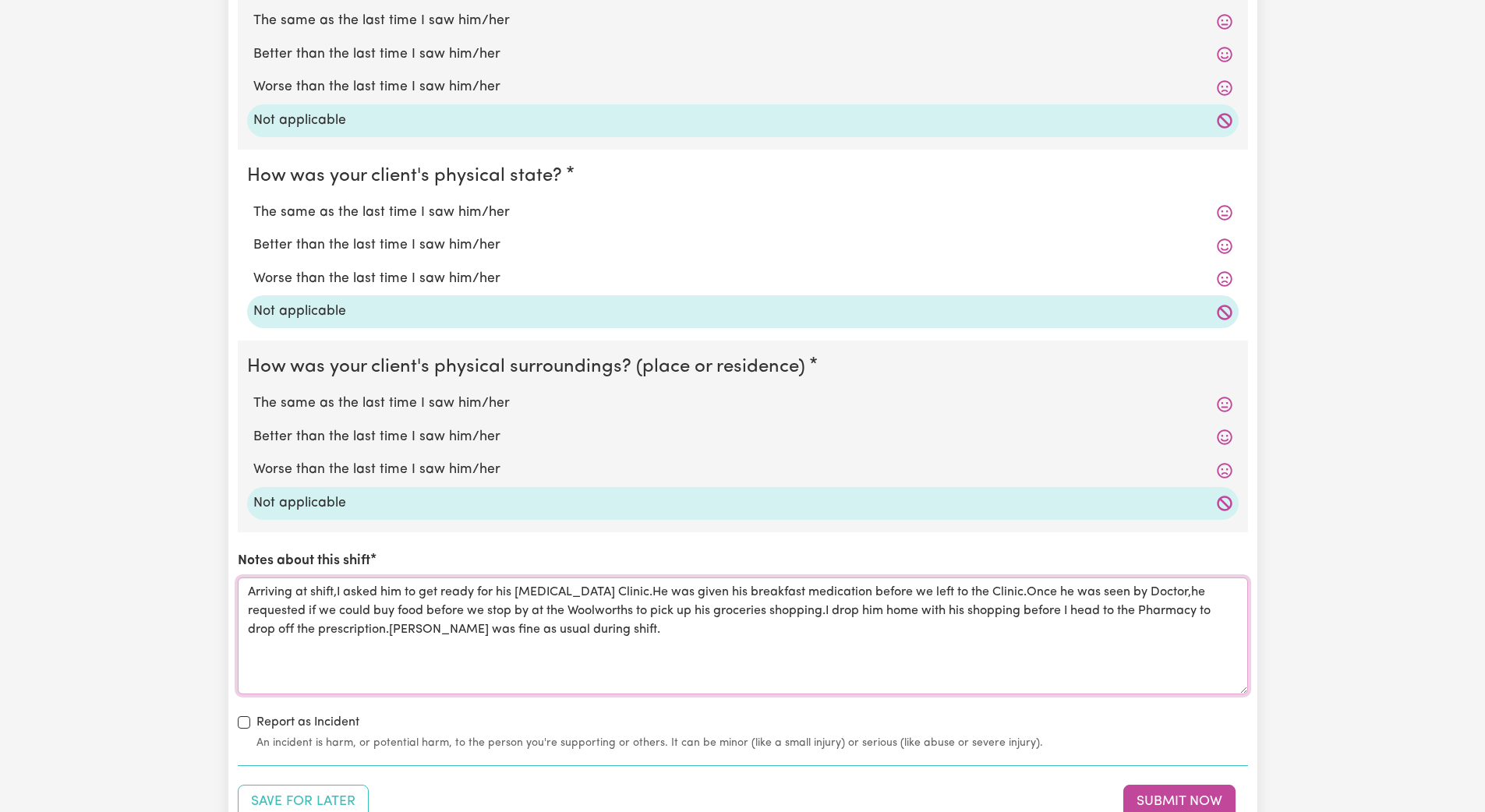
scroll to position [1538, 0]
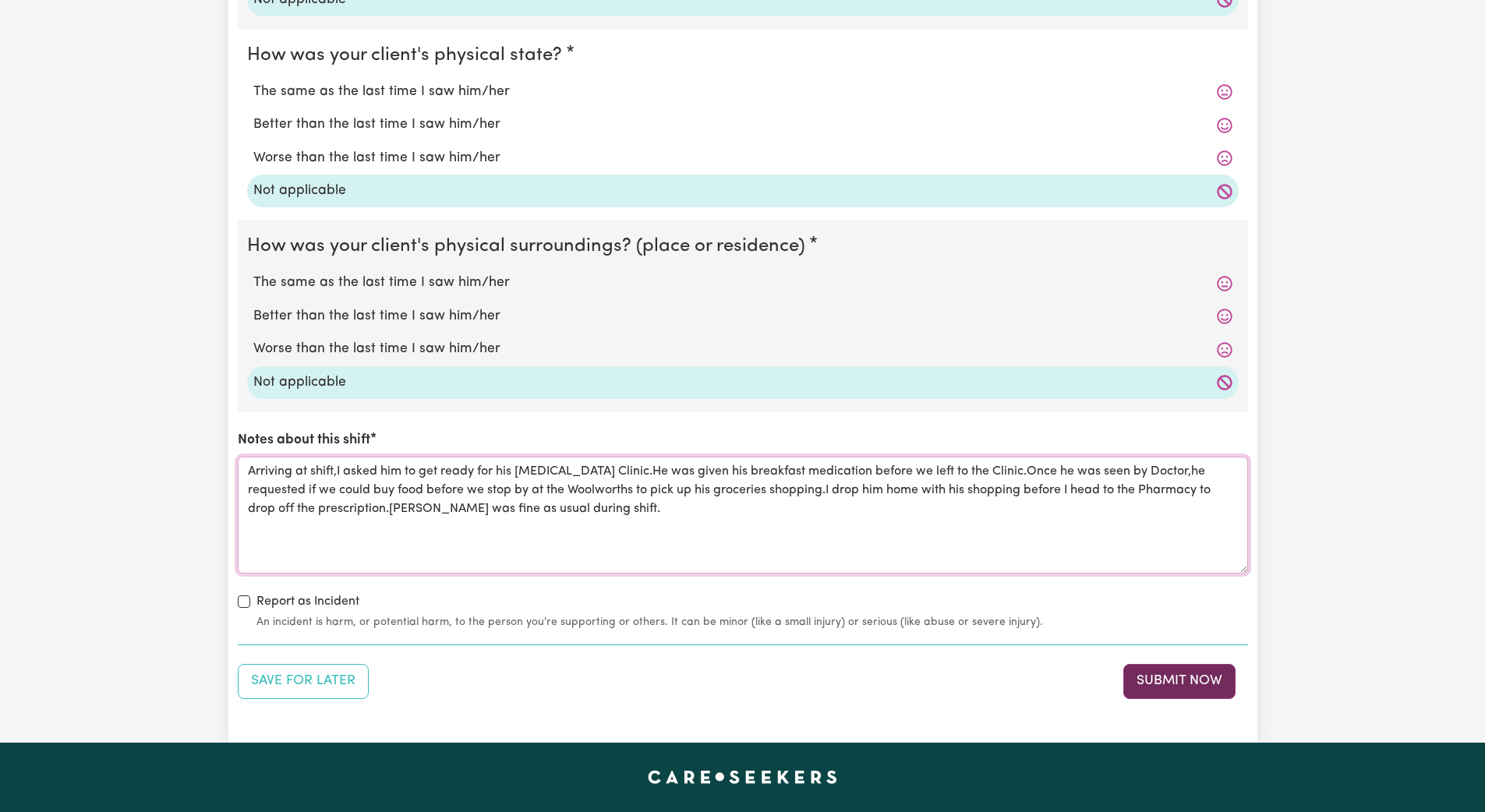
type textarea "Arriving at shift,I asked him to get ready for his Clozapine Clinic.He was give…"
click at [1020, 683] on button "Submit Now" at bounding box center [1179, 681] width 113 height 34
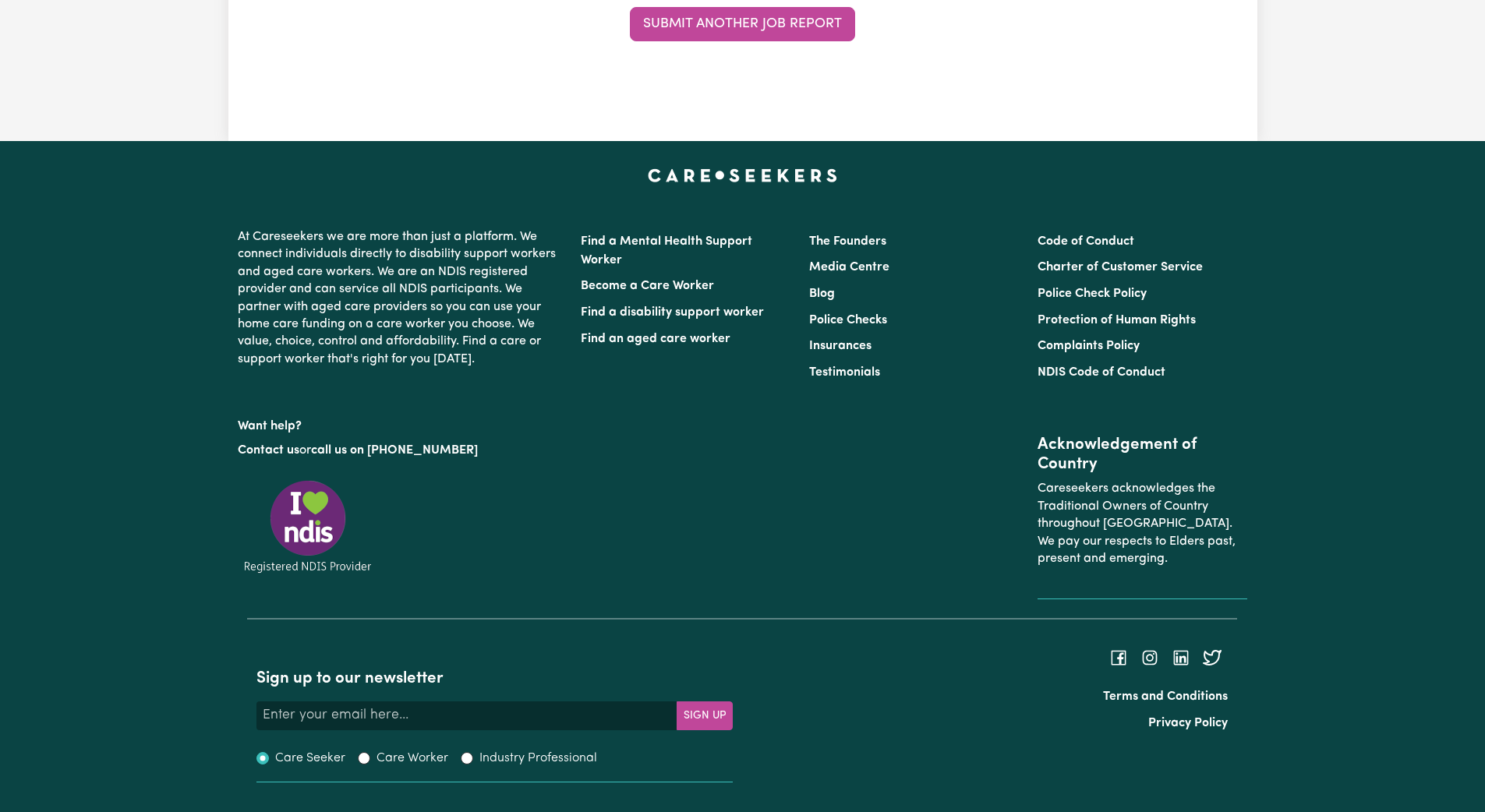
scroll to position [0, 0]
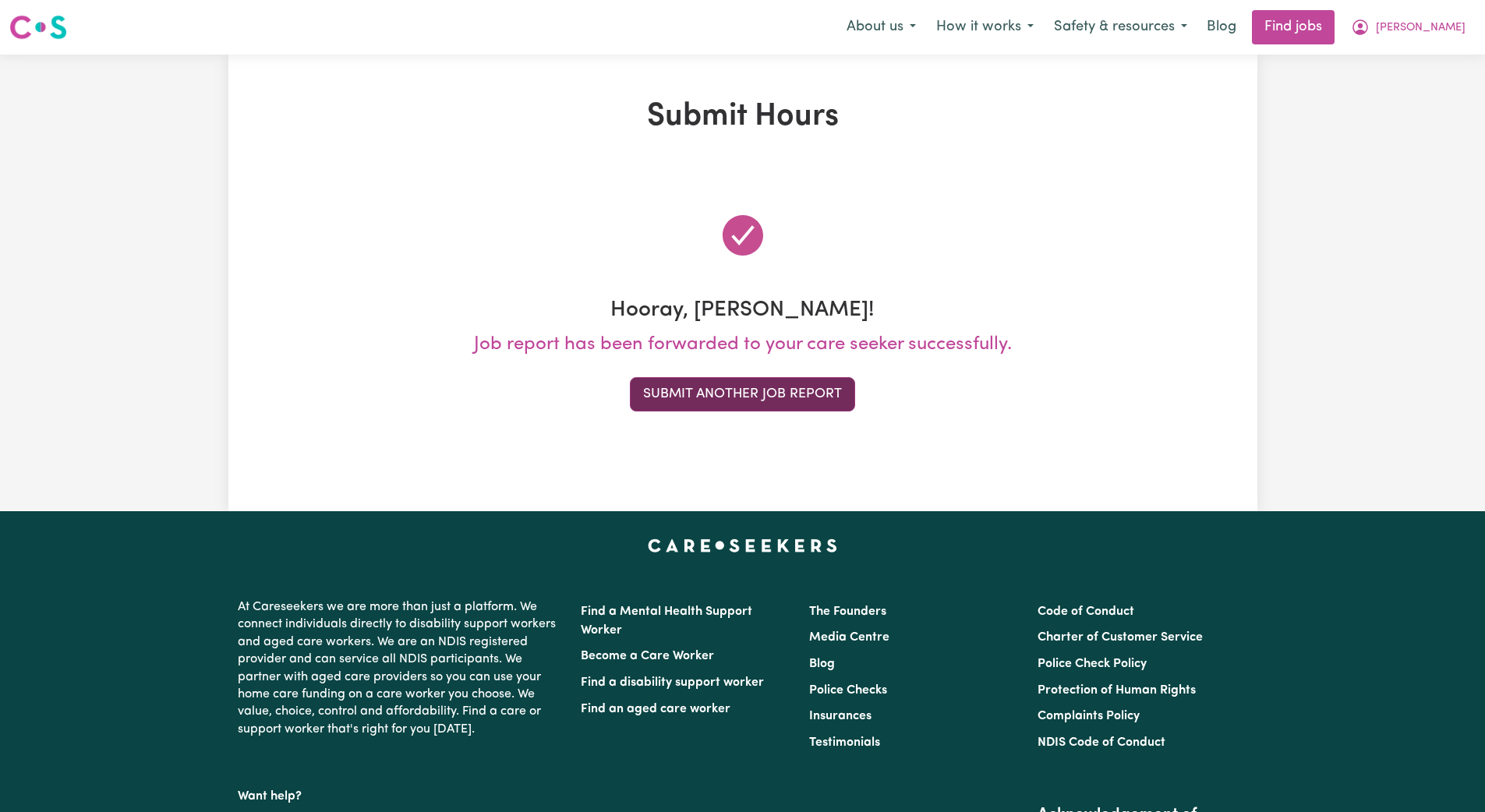
click at [796, 391] on button "Submit Another Job Report" at bounding box center [742, 394] width 225 height 34
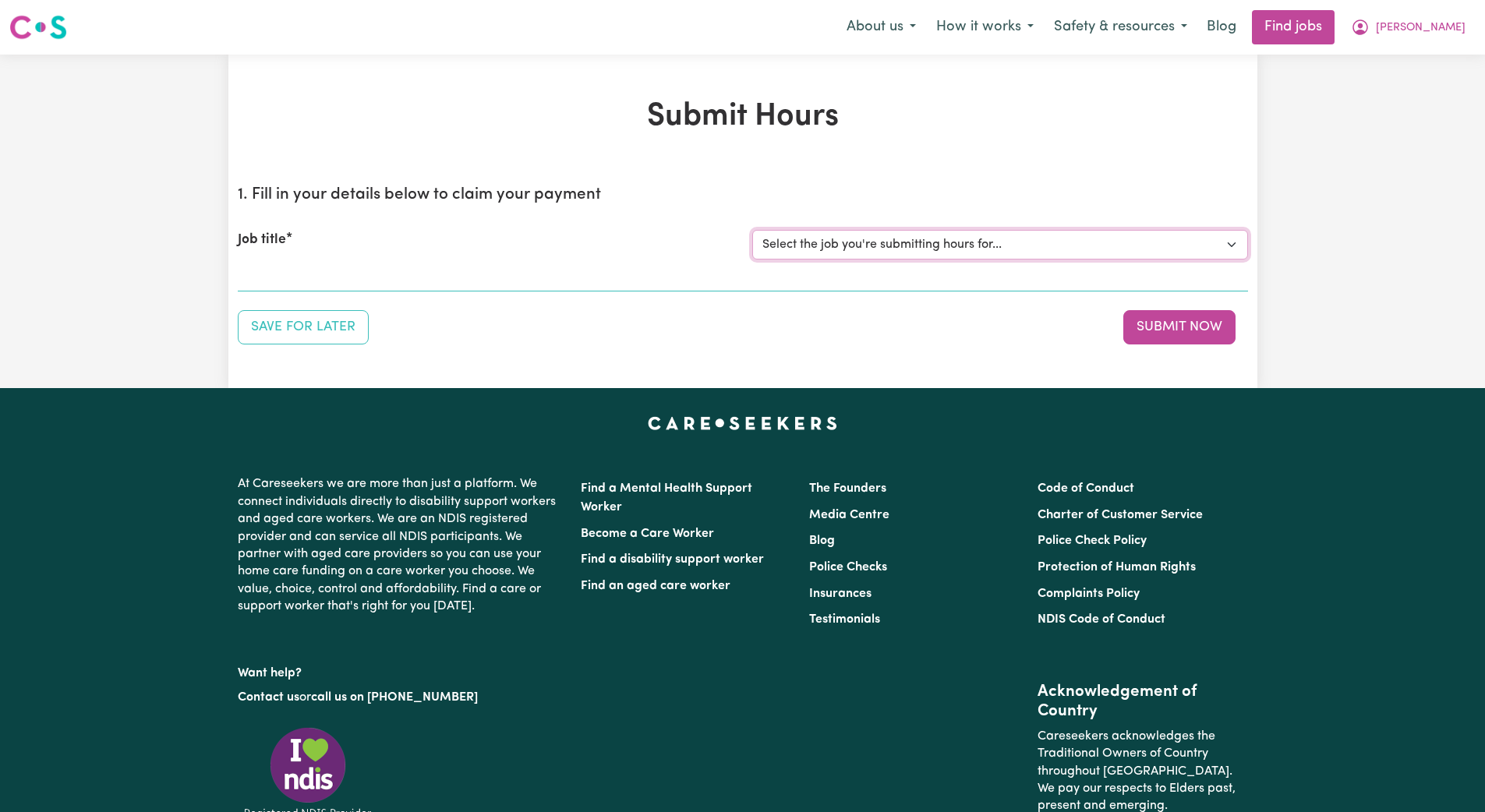
select select "14233"
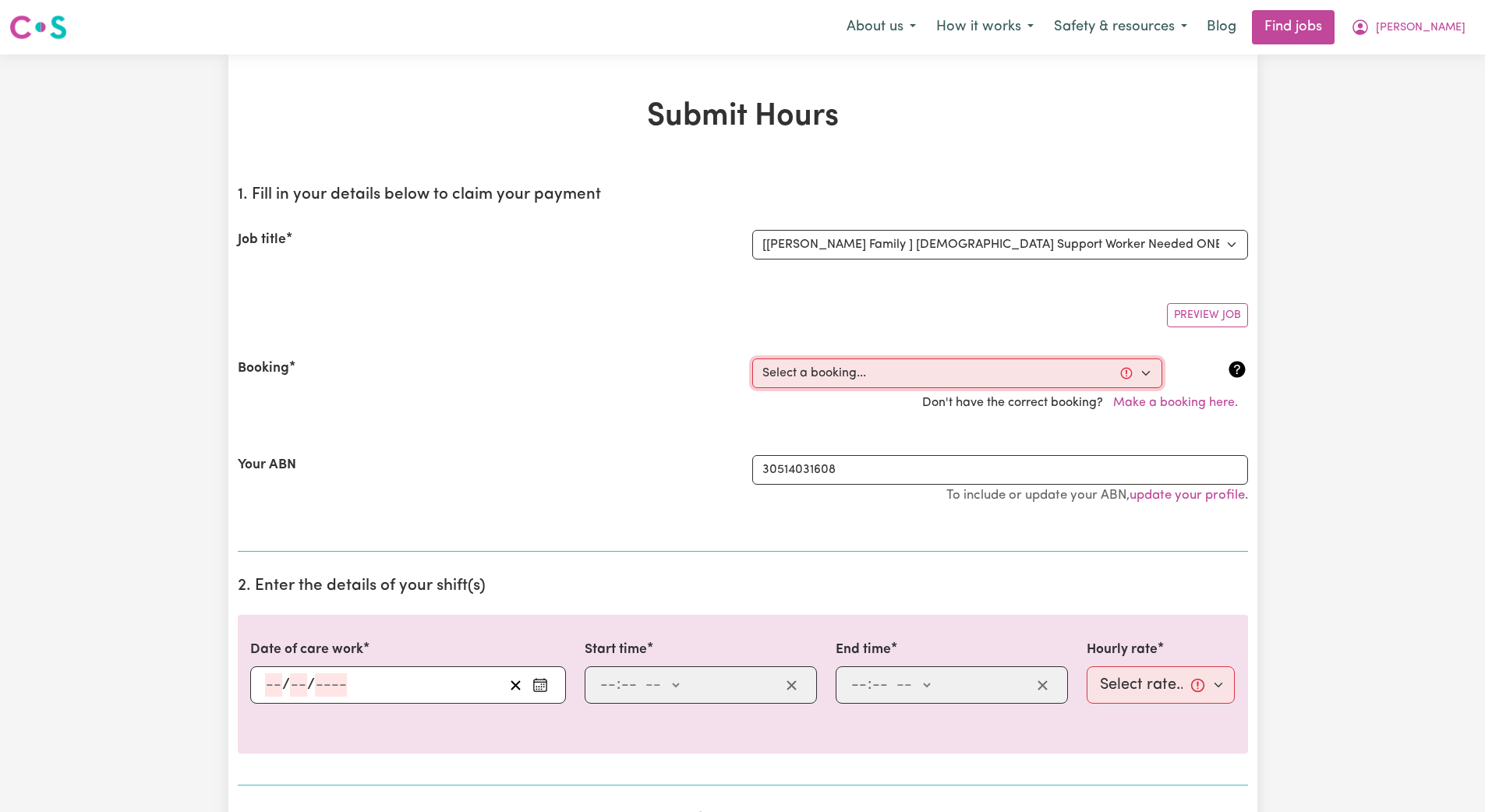
select select "362278"
type input "2025-09-26"
type input "26"
type input "9"
type input "2025"
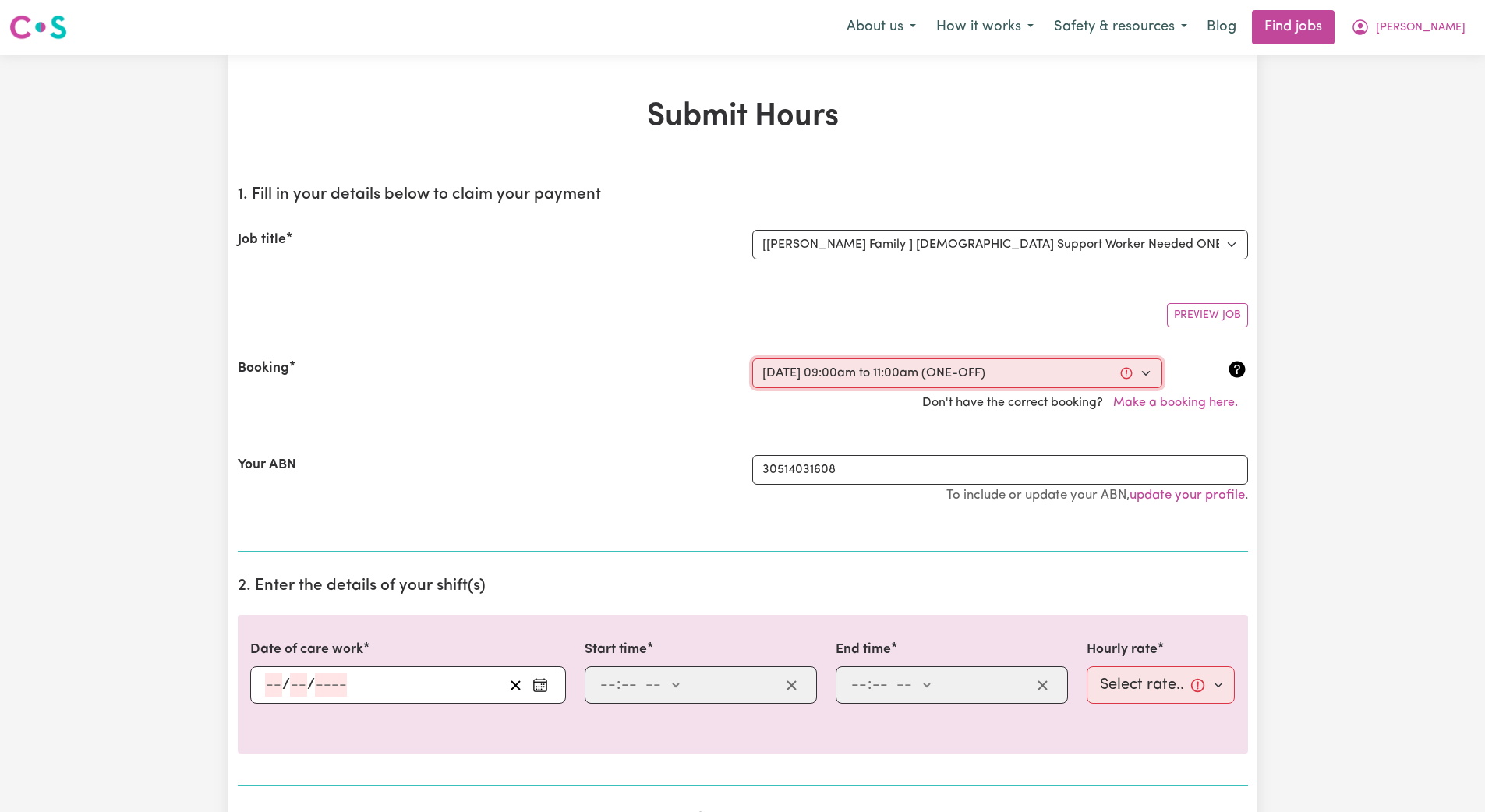
type input "09:00"
type input "9"
type input "0"
select select "am"
type input "11:00"
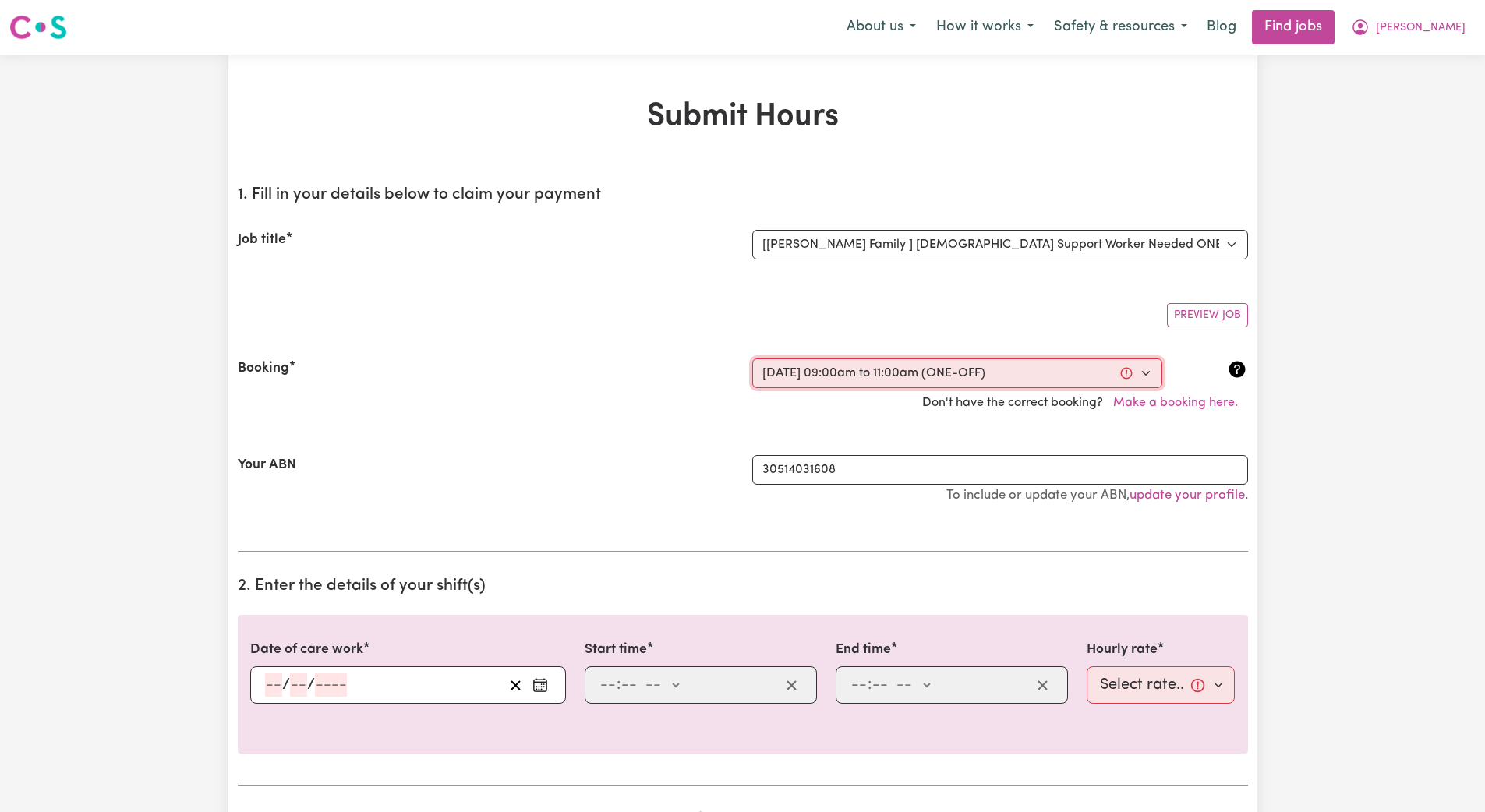
type input "11"
type input "0"
select select "am"
select select "45-Weekday"
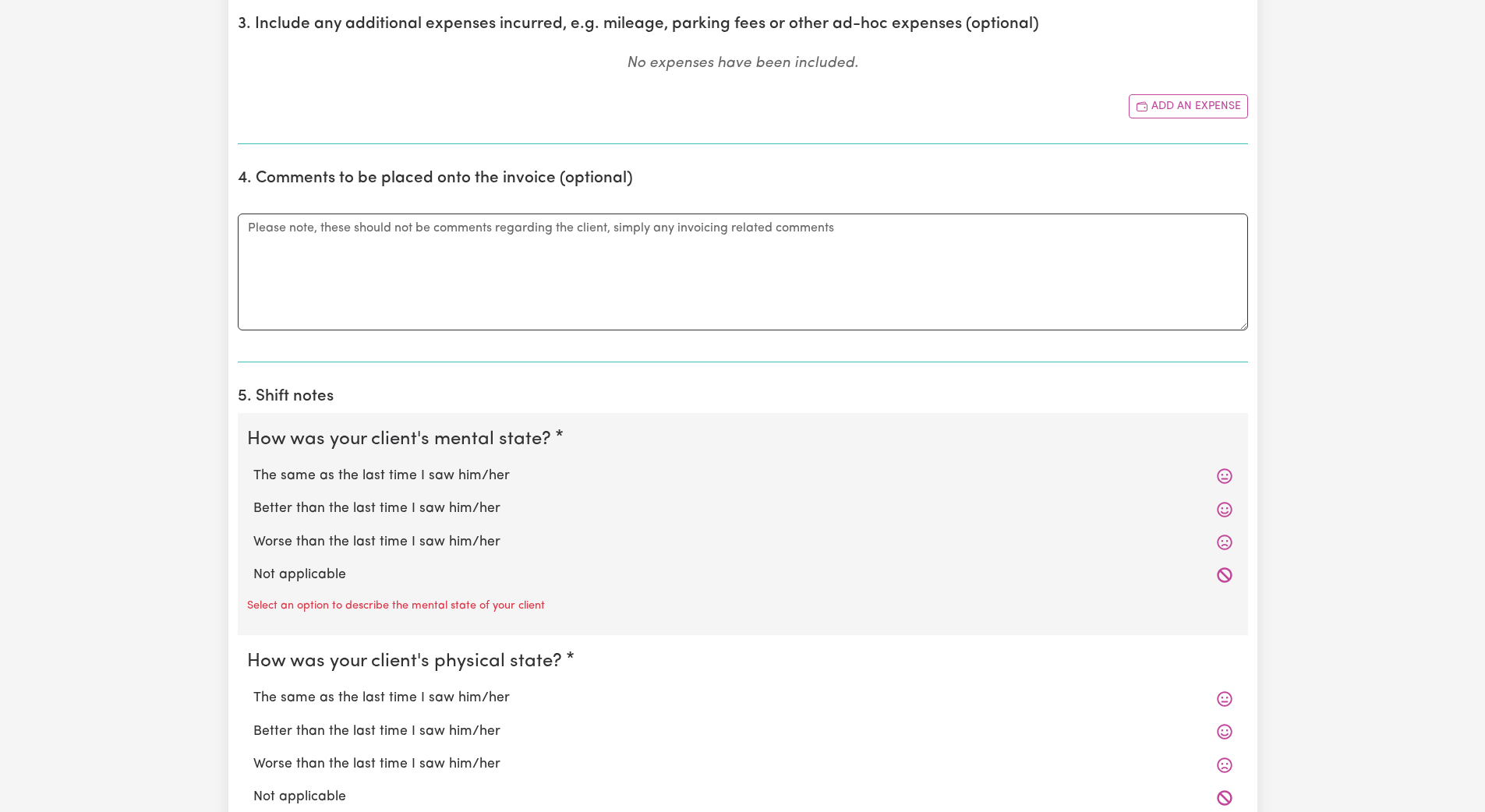
scroll to position [949, 0]
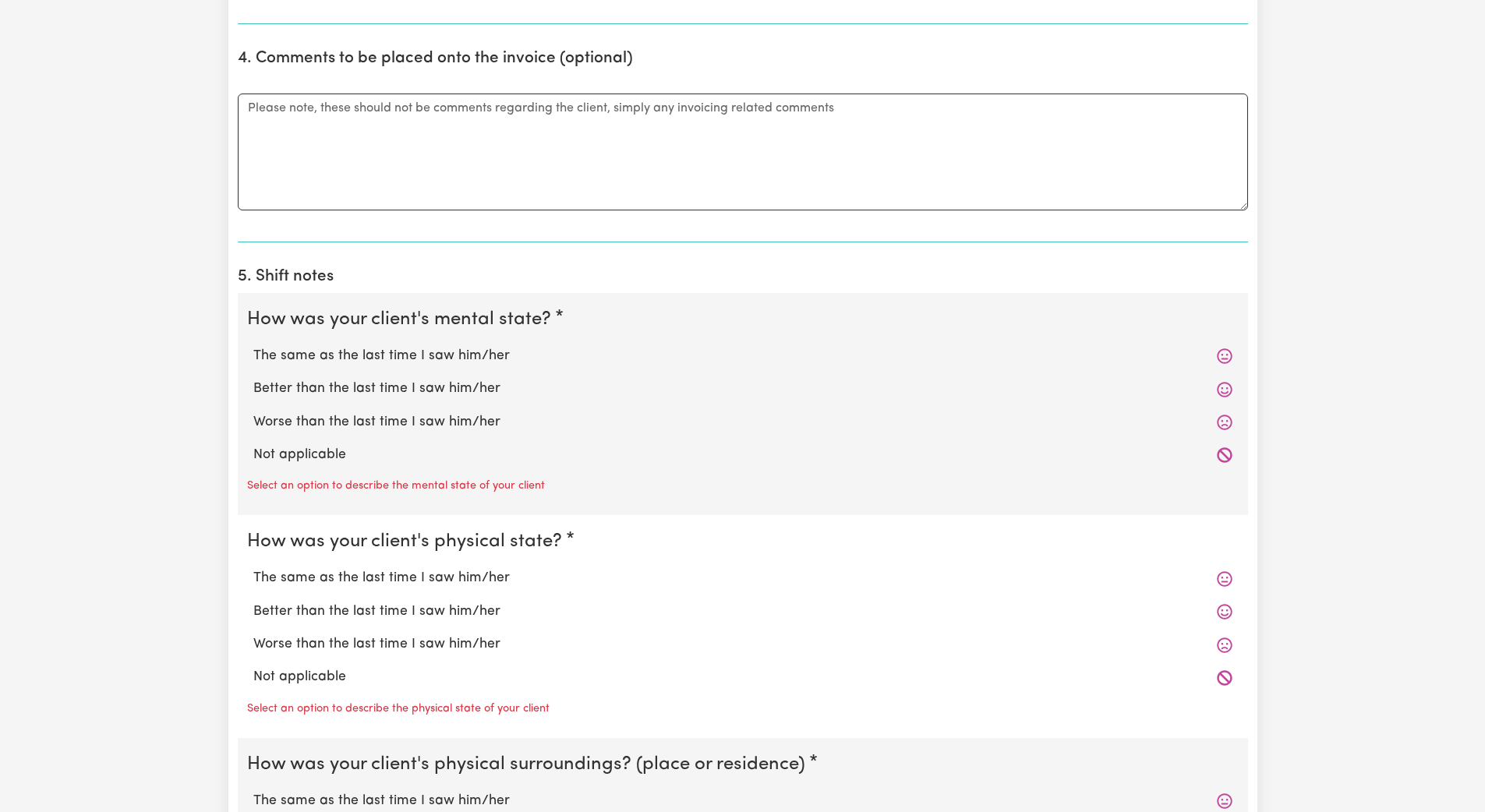
click at [299, 454] on label "Not applicable" at bounding box center [742, 455] width 979 height 20
click at [253, 445] on input "Not applicable" at bounding box center [252, 444] width 1 height 1
radio input "true"
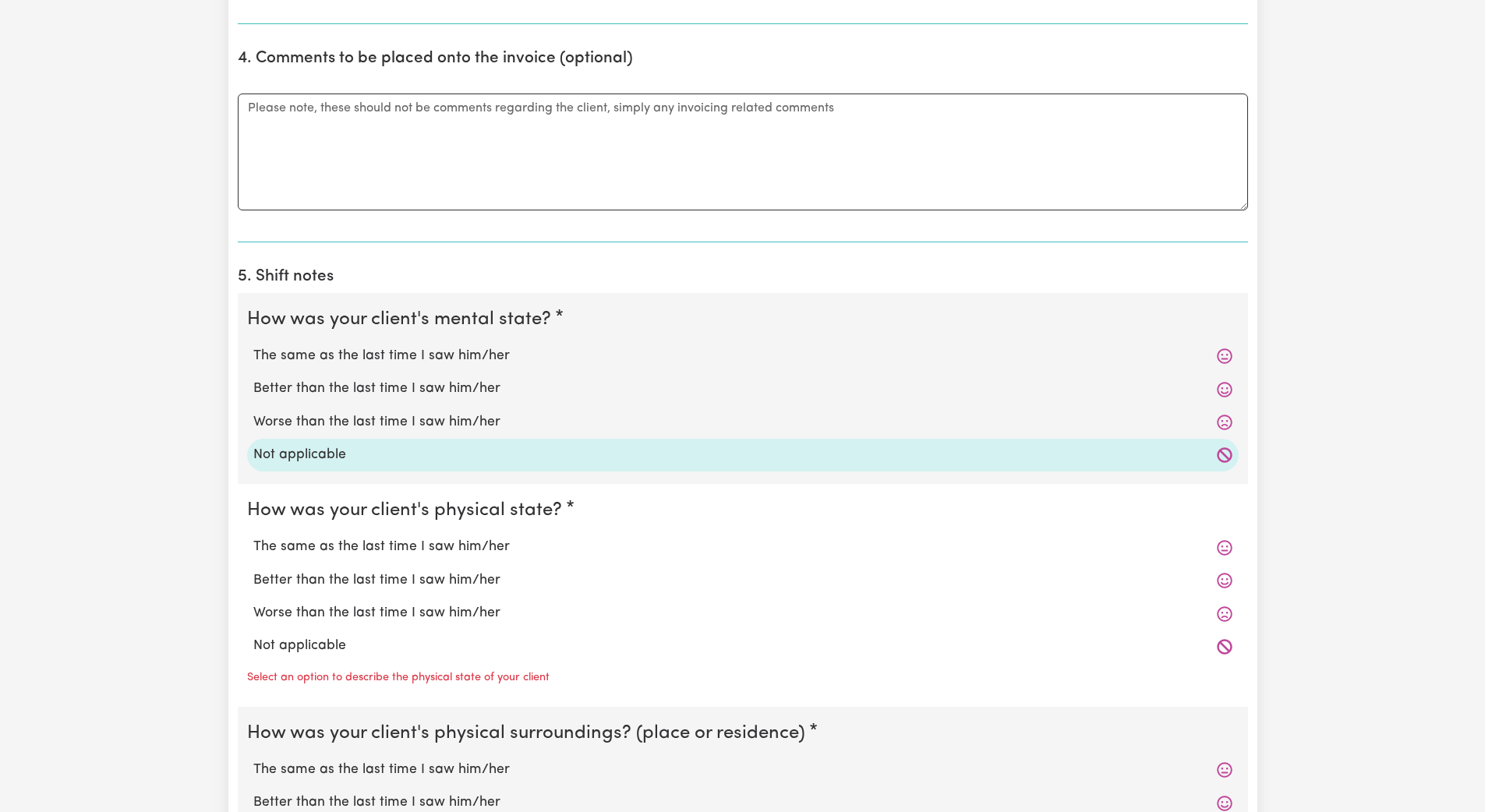
scroll to position [1062, 0]
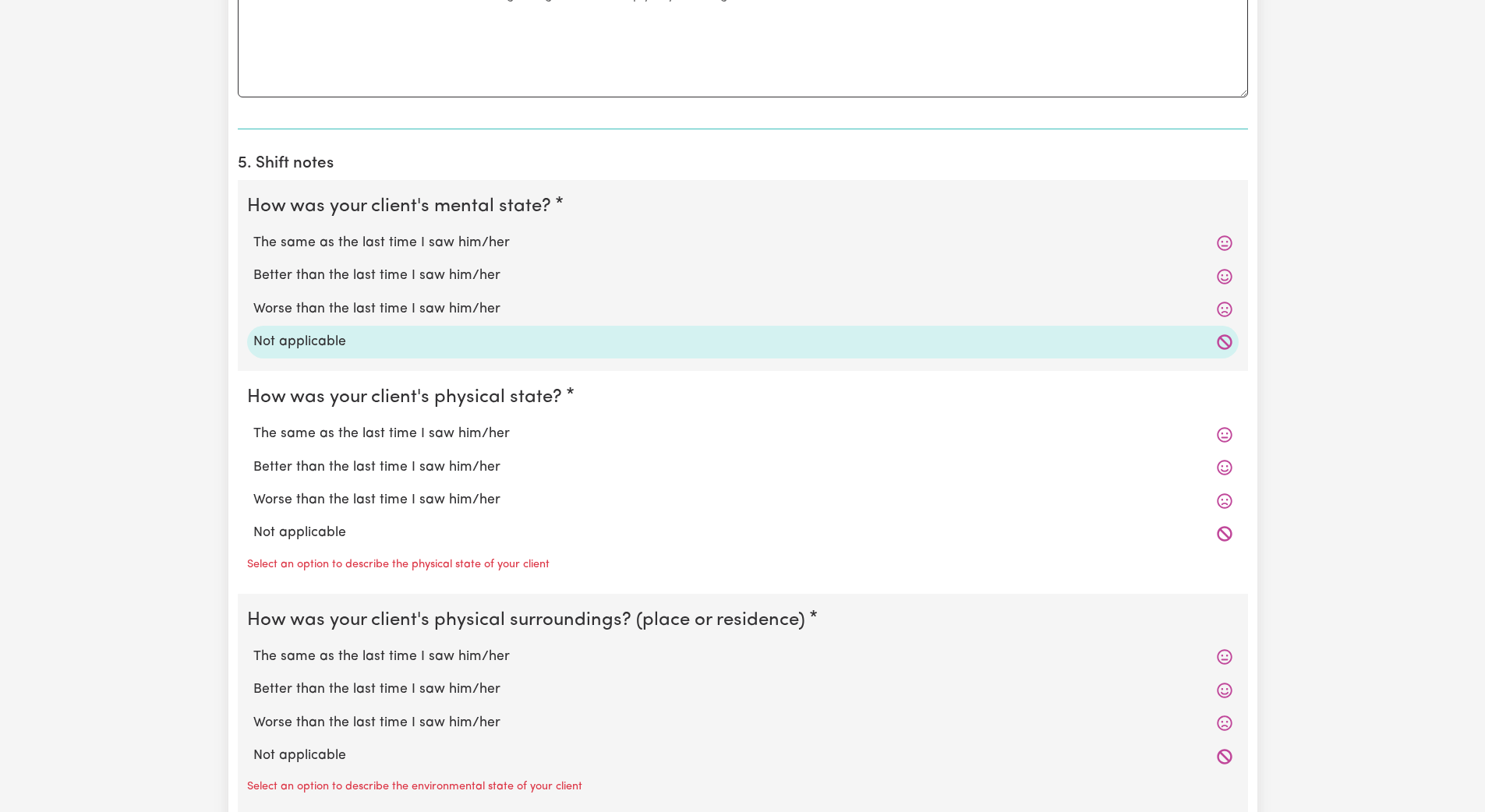
click at [298, 535] on label "Not applicable" at bounding box center [742, 534] width 979 height 20
click at [253, 523] on input "Not applicable" at bounding box center [252, 522] width 1 height 1
radio input "true"
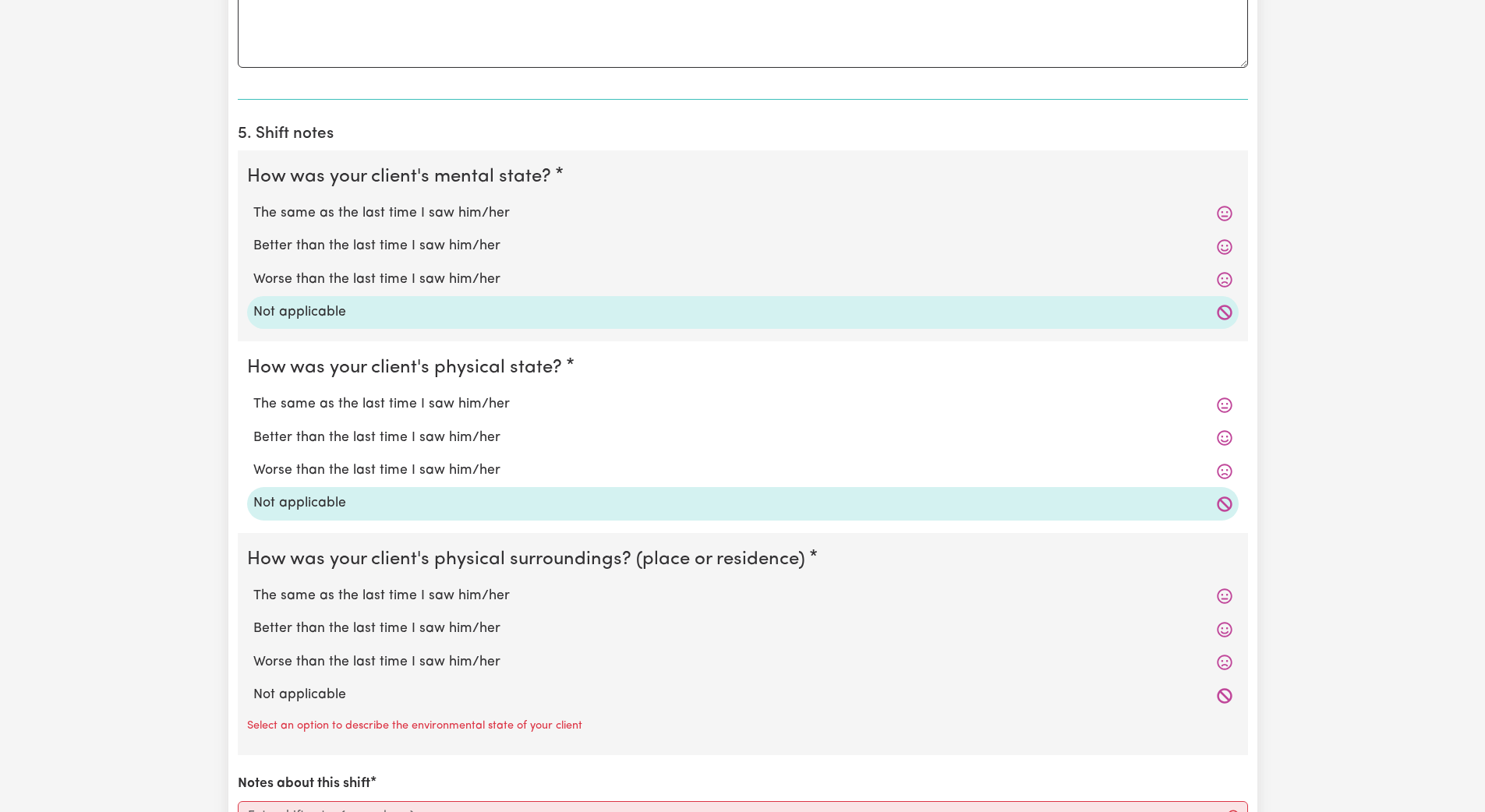
scroll to position [1171, 0]
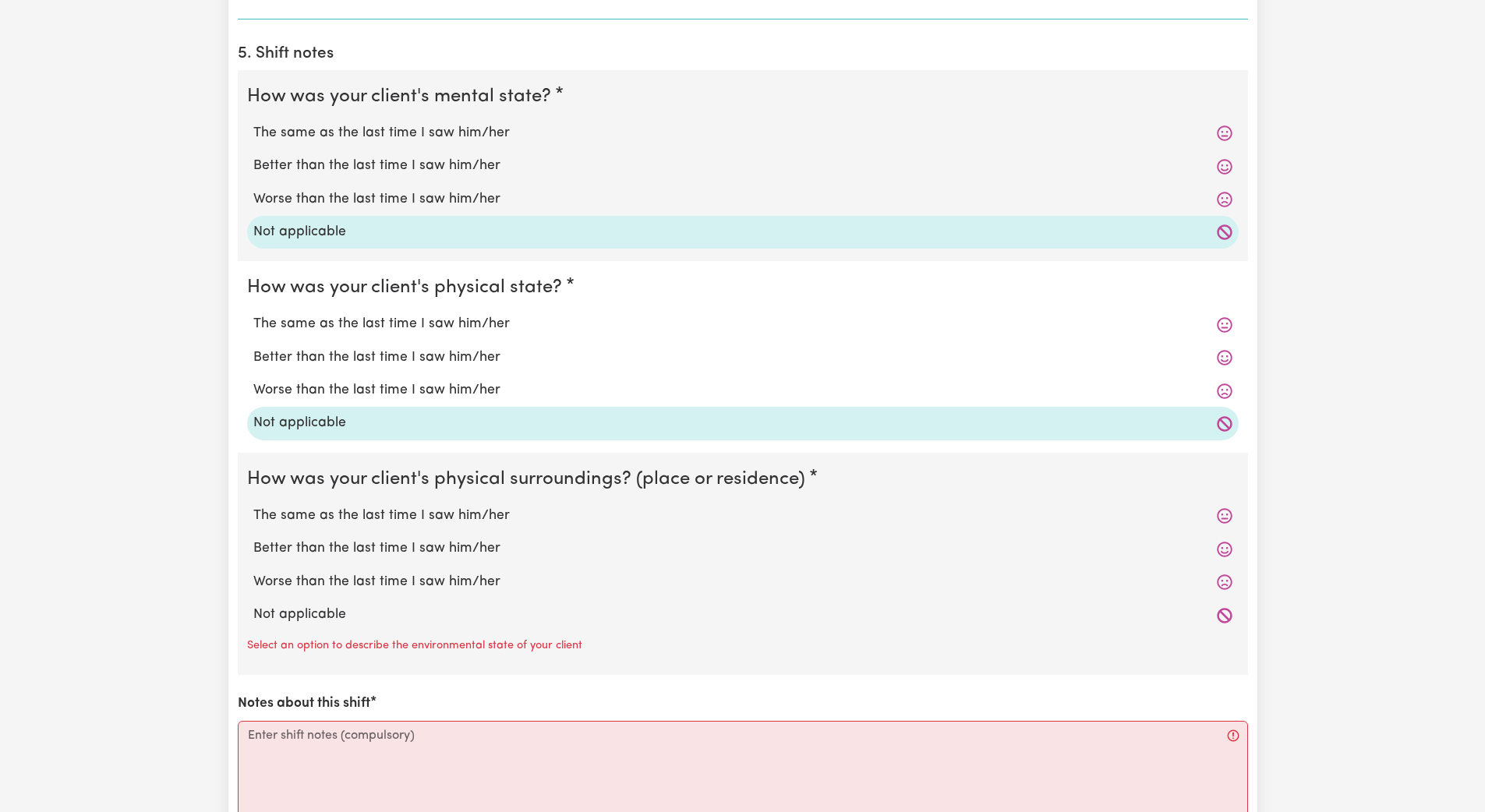
click at [296, 620] on label "Not applicable" at bounding box center [742, 615] width 979 height 20
click at [253, 604] on input "Not applicable" at bounding box center [252, 604] width 1 height 1
radio input "true"
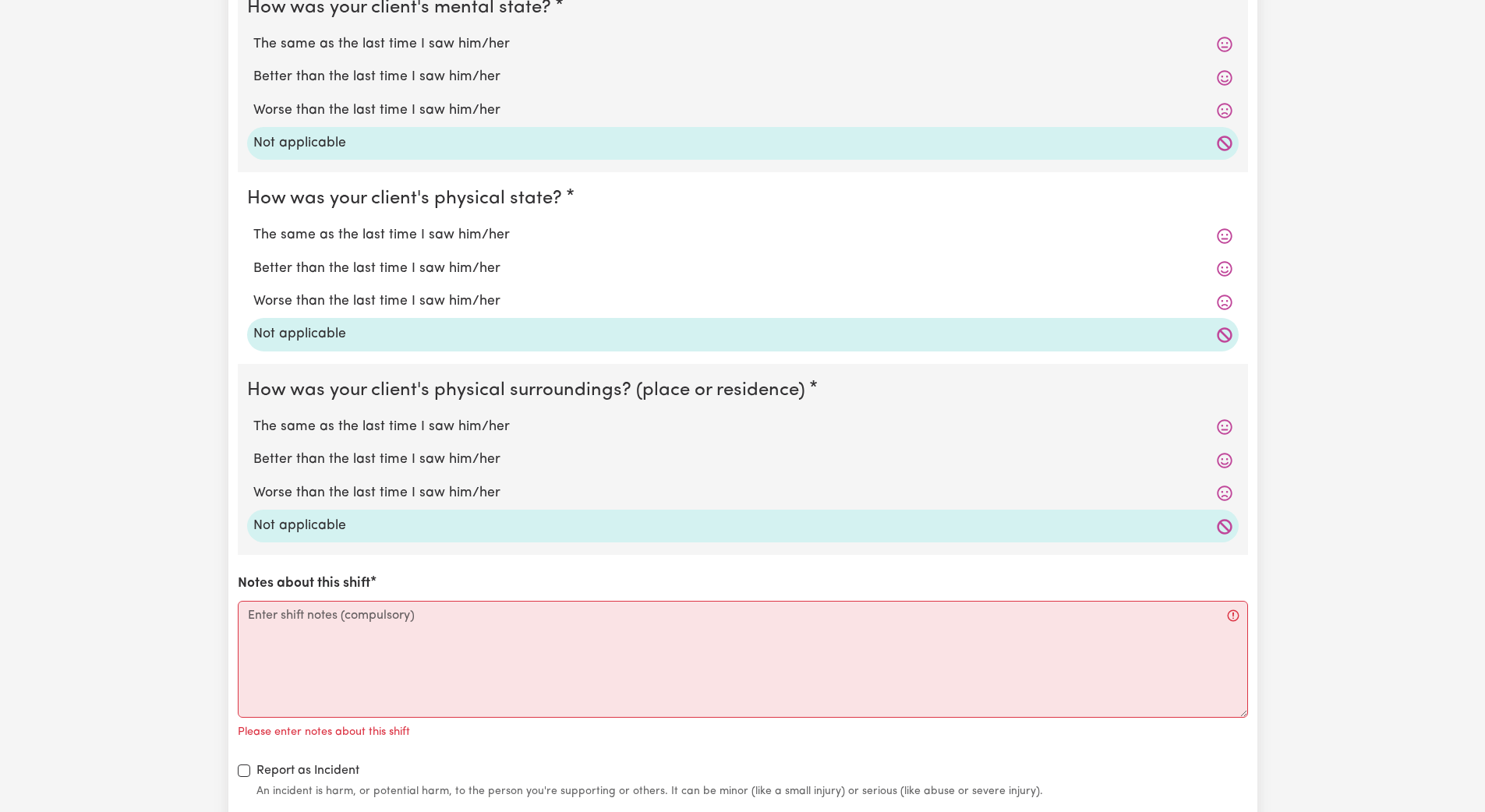
scroll to position [1368, 0]
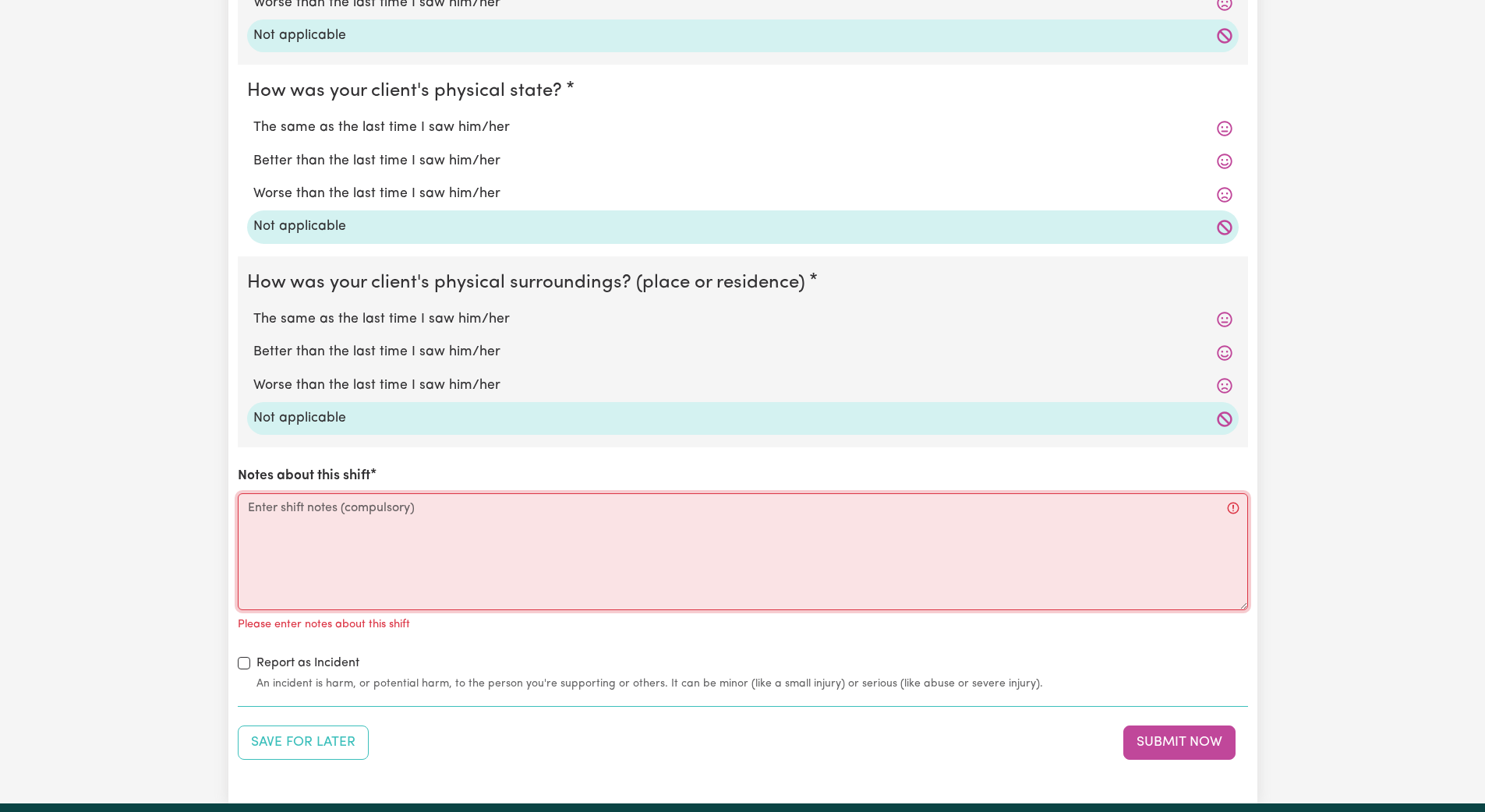
click at [256, 530] on textarea "Notes about this shift" at bounding box center [742, 552] width 1011 height 117
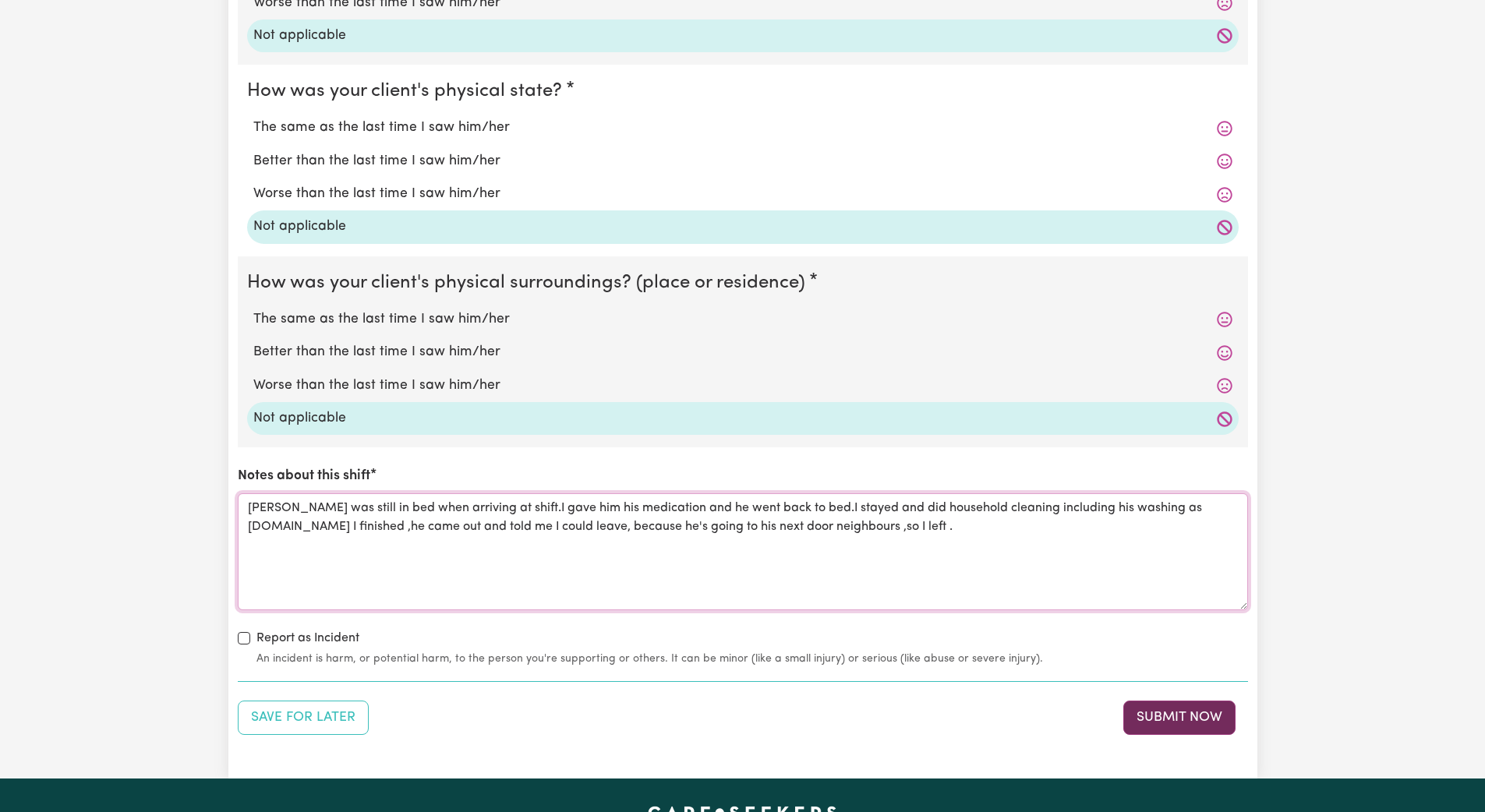
type textarea "Harrison was still in bed when arriving at shift.I gave him his medication and …"
click at [1020, 702] on button "Submit Now" at bounding box center [1179, 717] width 113 height 34
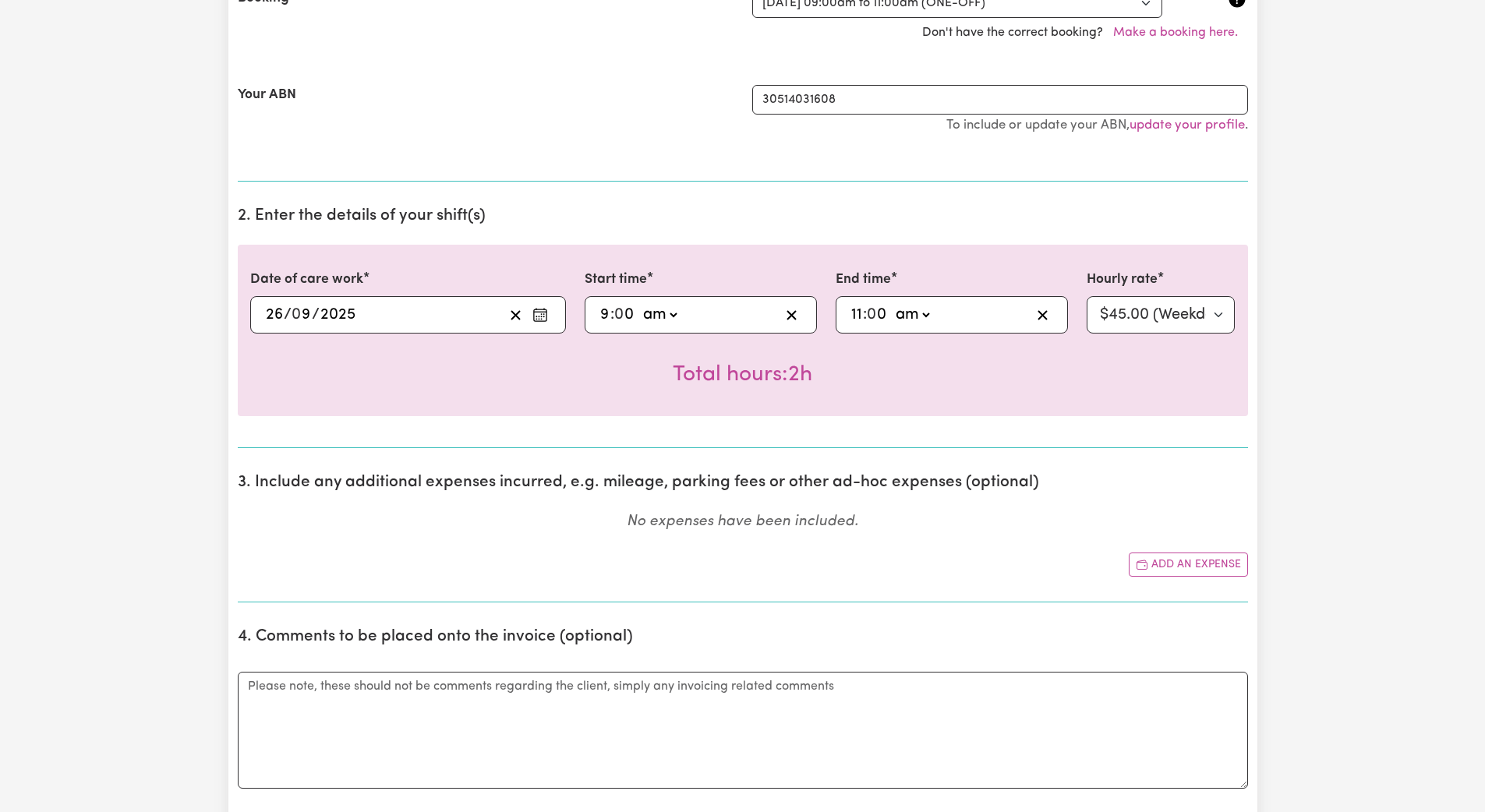
scroll to position [0, 0]
